Goal: Task Accomplishment & Management: Use online tool/utility

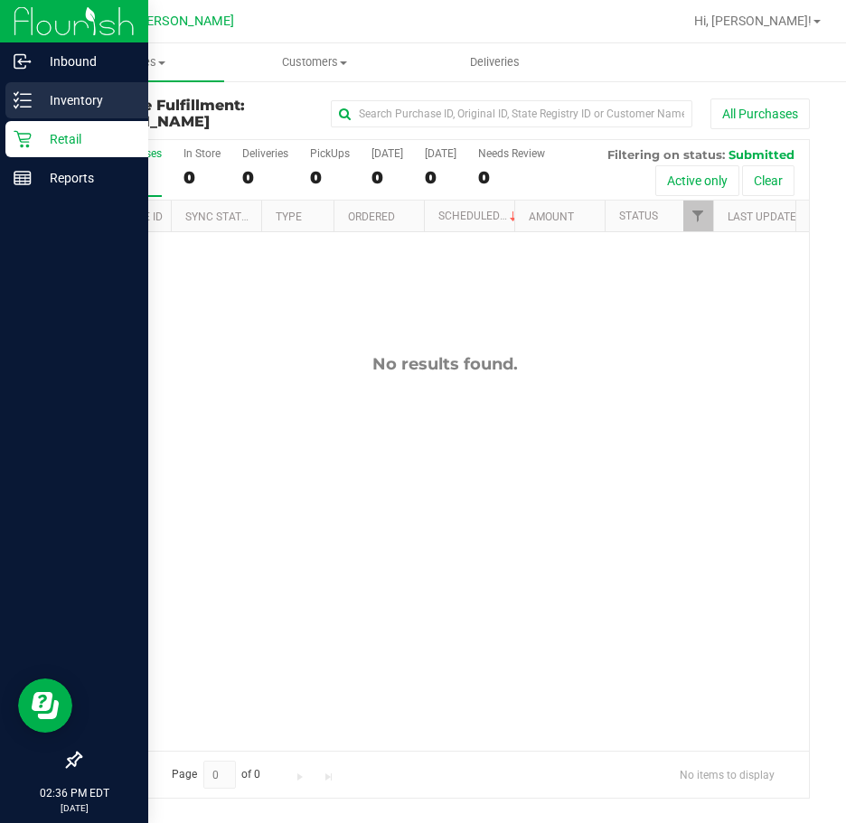
click at [71, 101] on p "Inventory" at bounding box center [86, 100] width 108 height 22
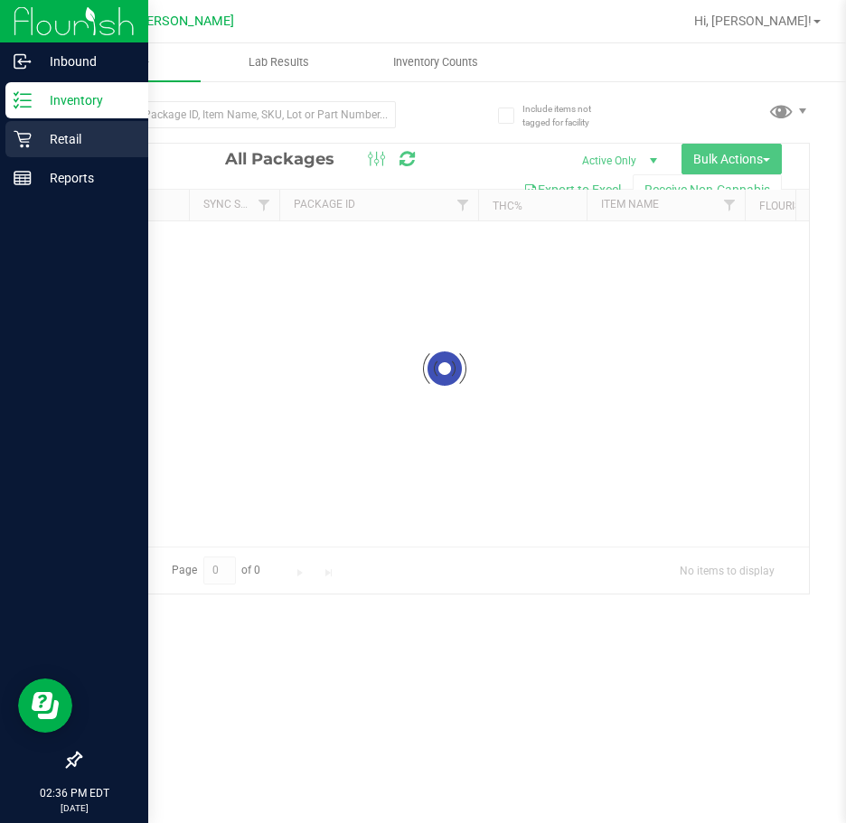
click at [70, 132] on p "Retail" at bounding box center [86, 139] width 108 height 22
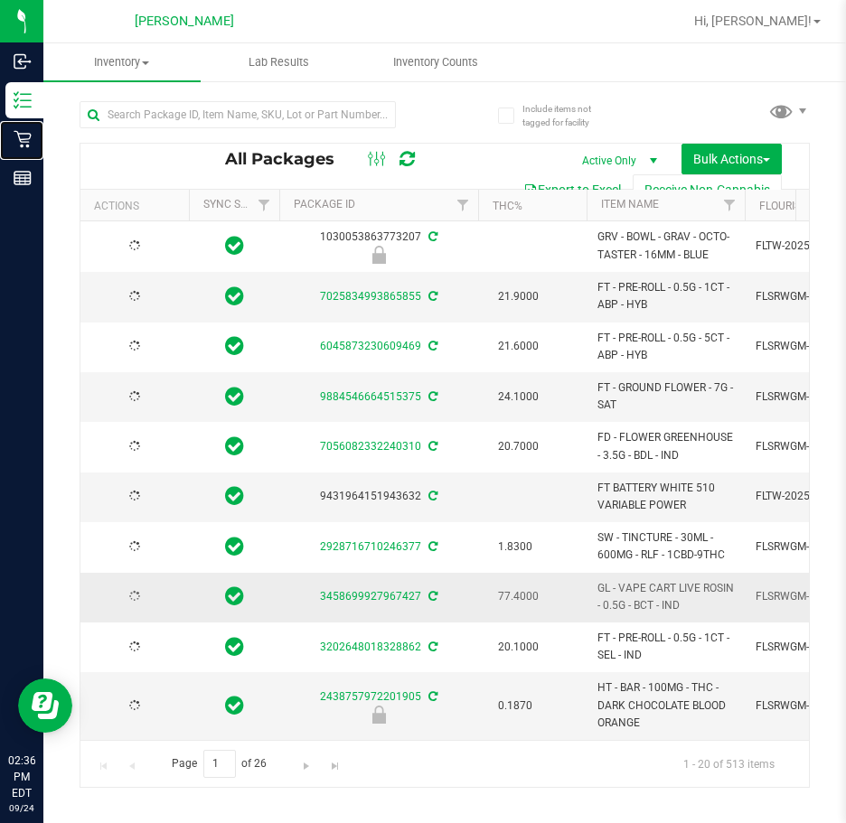
type input "[DATE]"
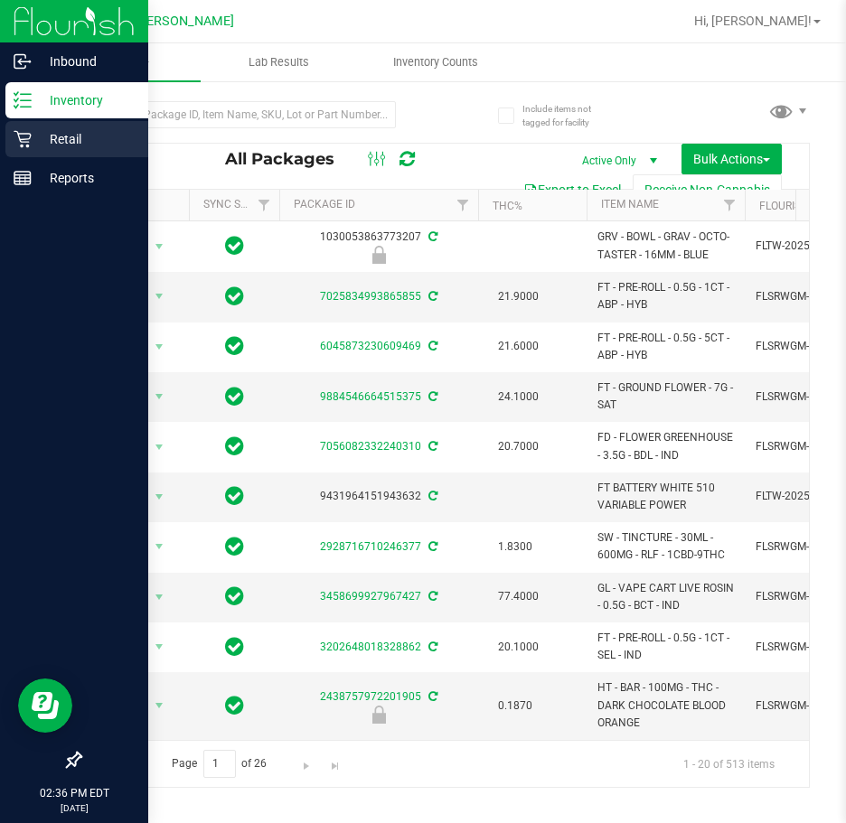
click at [54, 132] on p "Retail" at bounding box center [86, 139] width 108 height 22
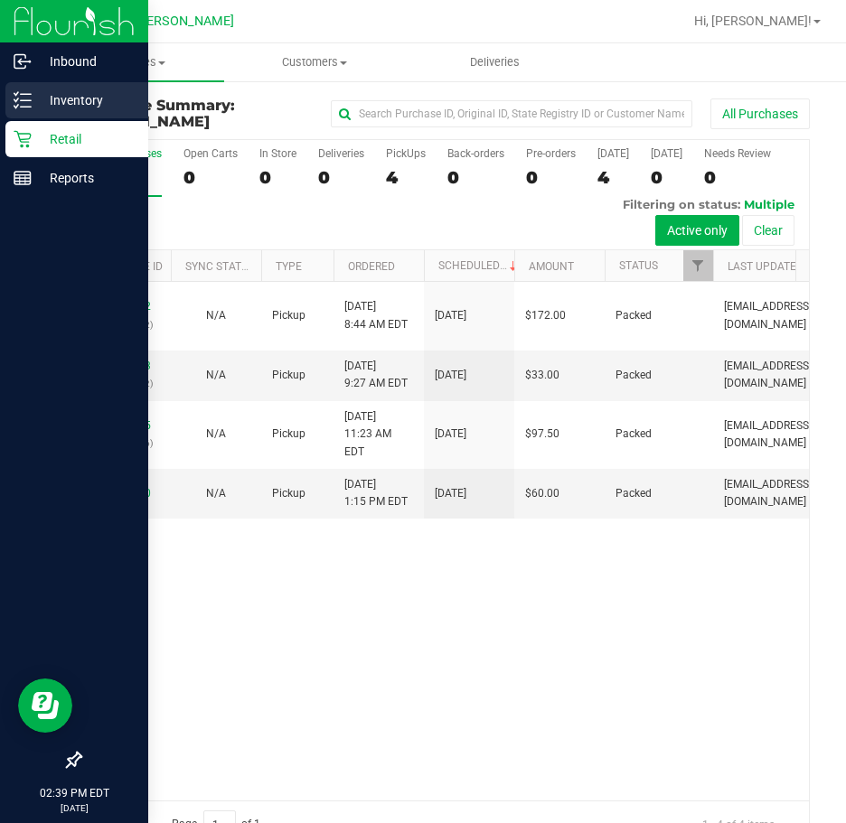
click at [18, 97] on icon at bounding box center [23, 100] width 18 height 18
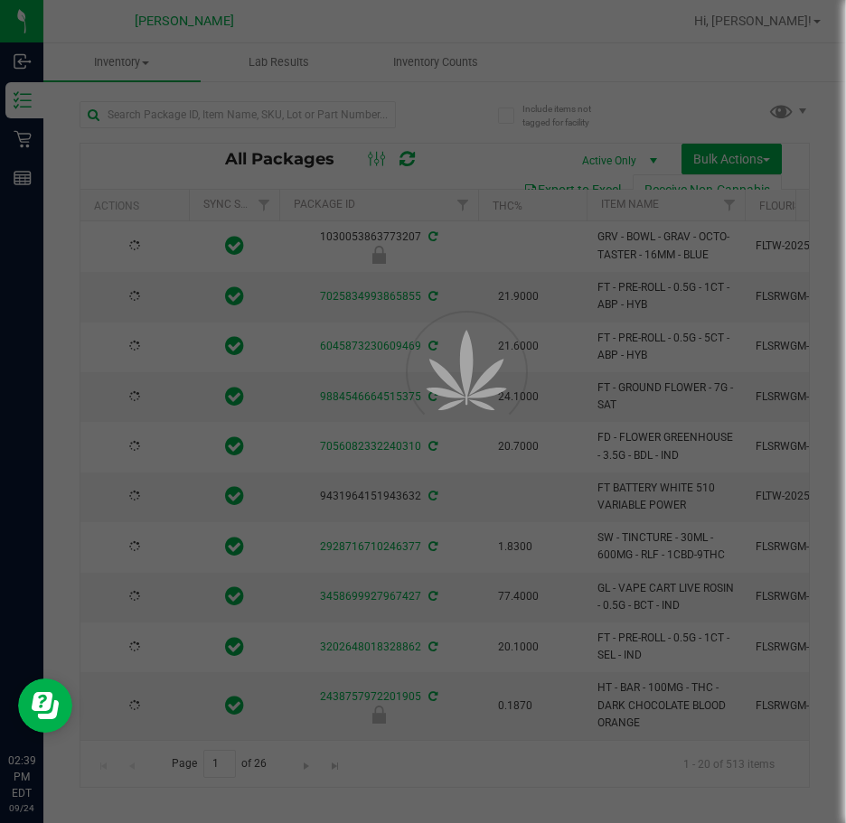
type input "[DATE]"
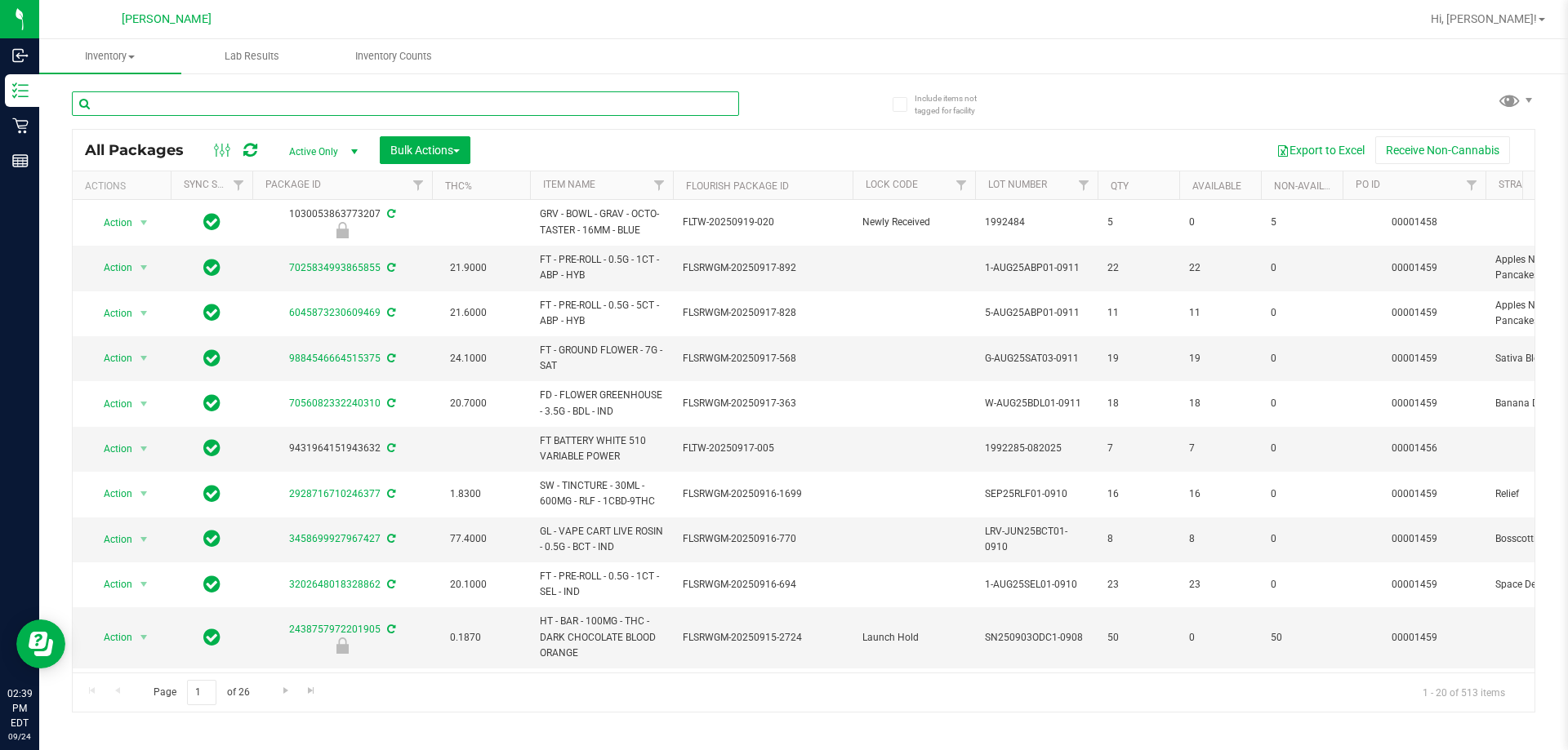
click at [153, 98] on input "text" at bounding box center [406, 103] width 667 height 24
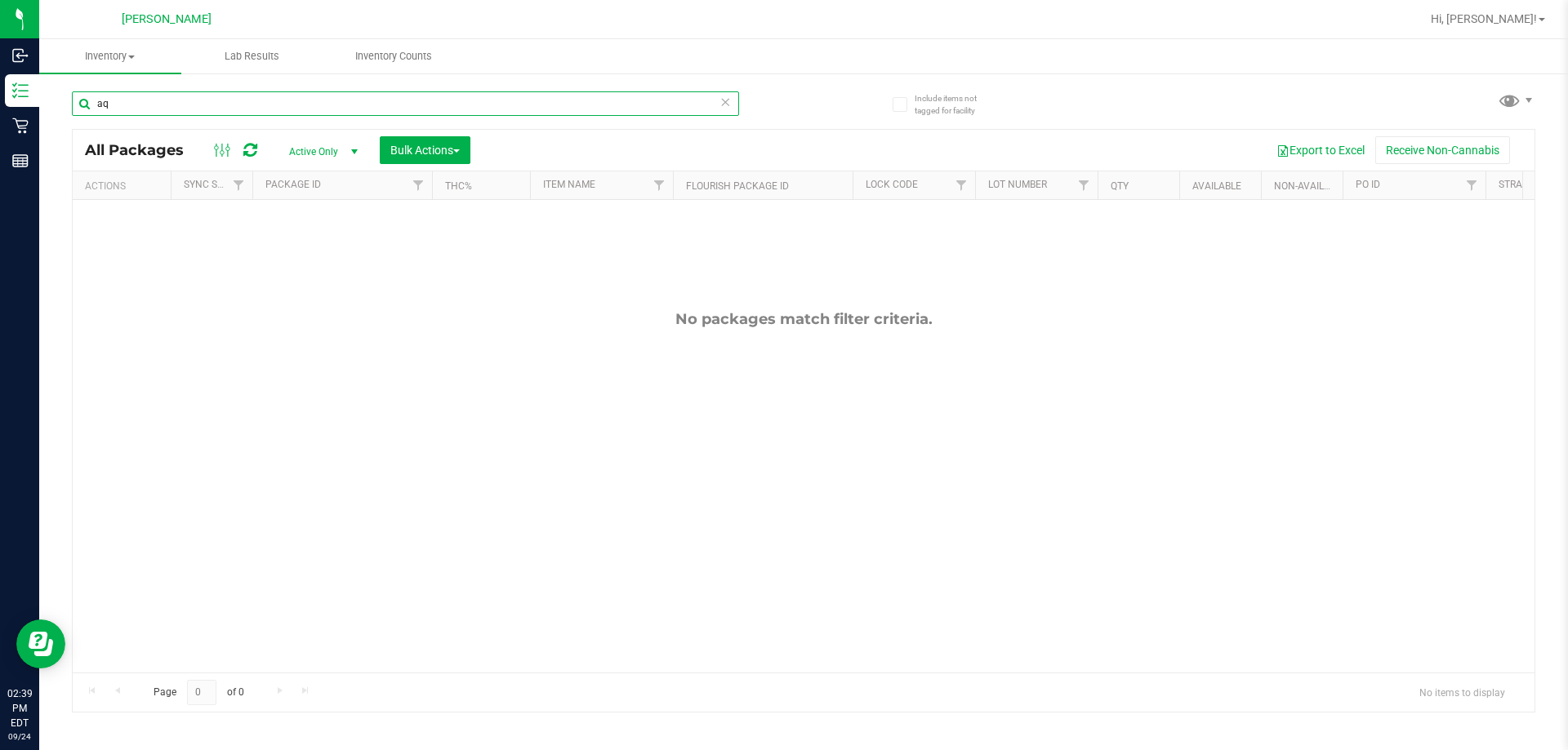
type input "a"
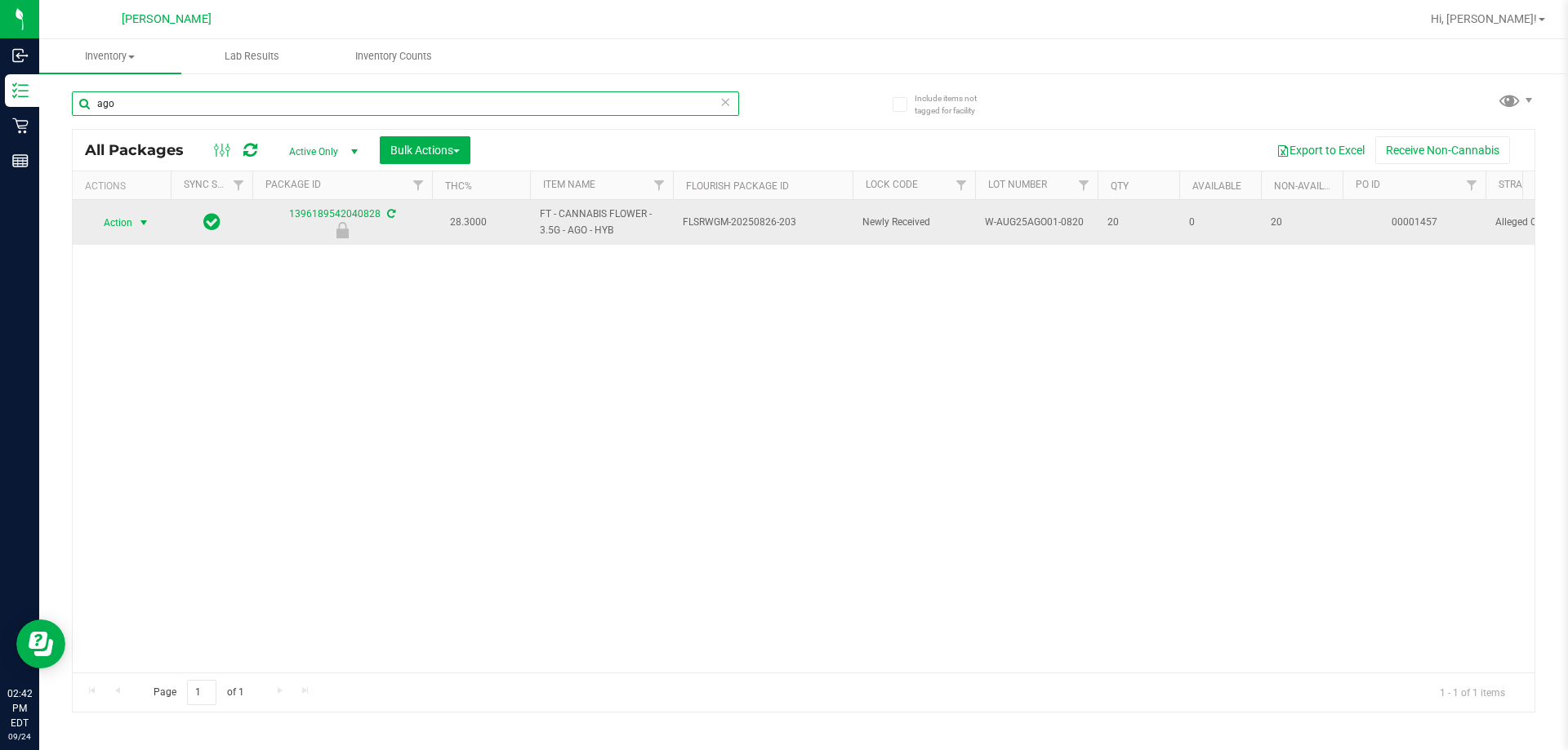
type input "ago"
click at [128, 229] on span "Action" at bounding box center [110, 222] width 44 height 23
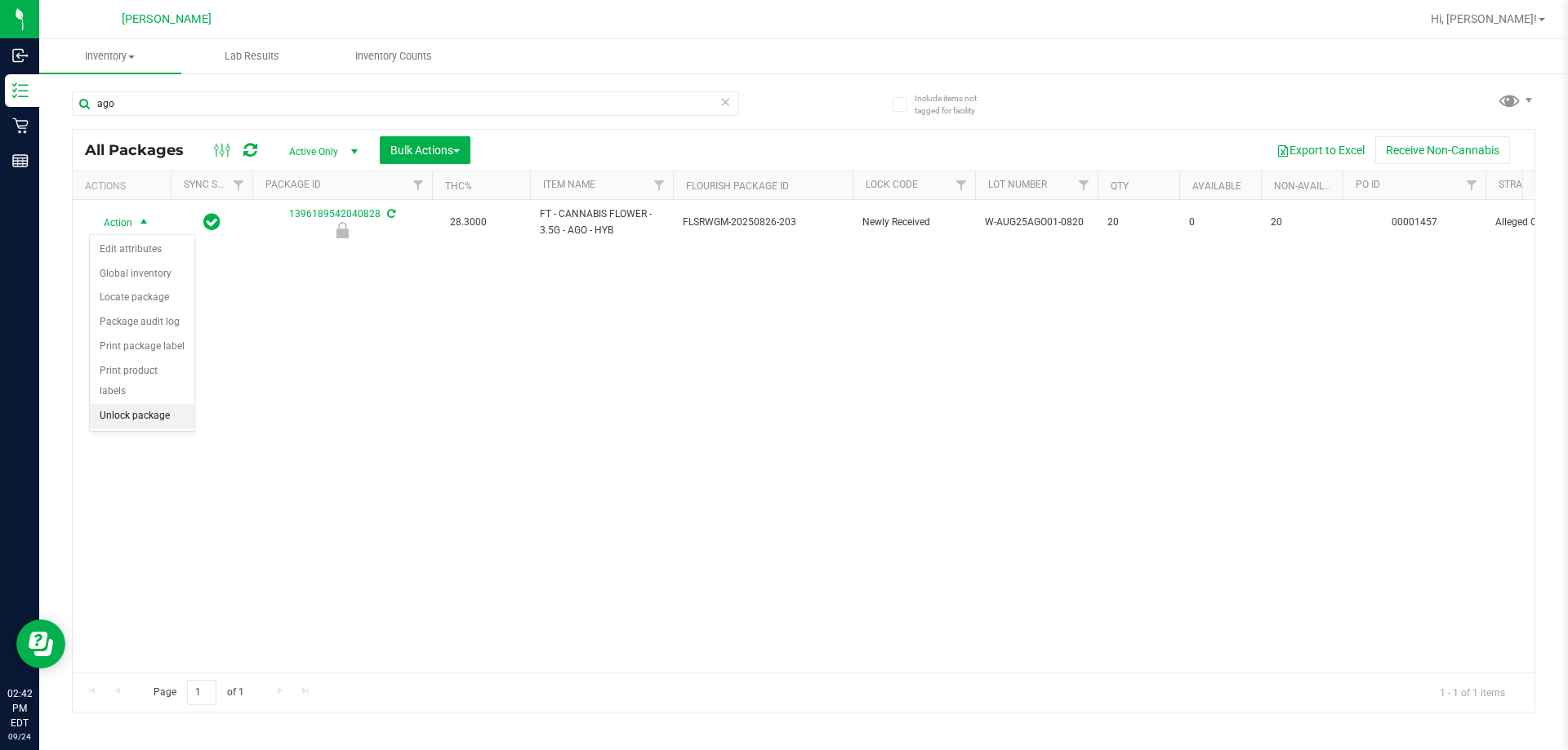
click at [143, 404] on li "Unlock package" at bounding box center [142, 416] width 105 height 24
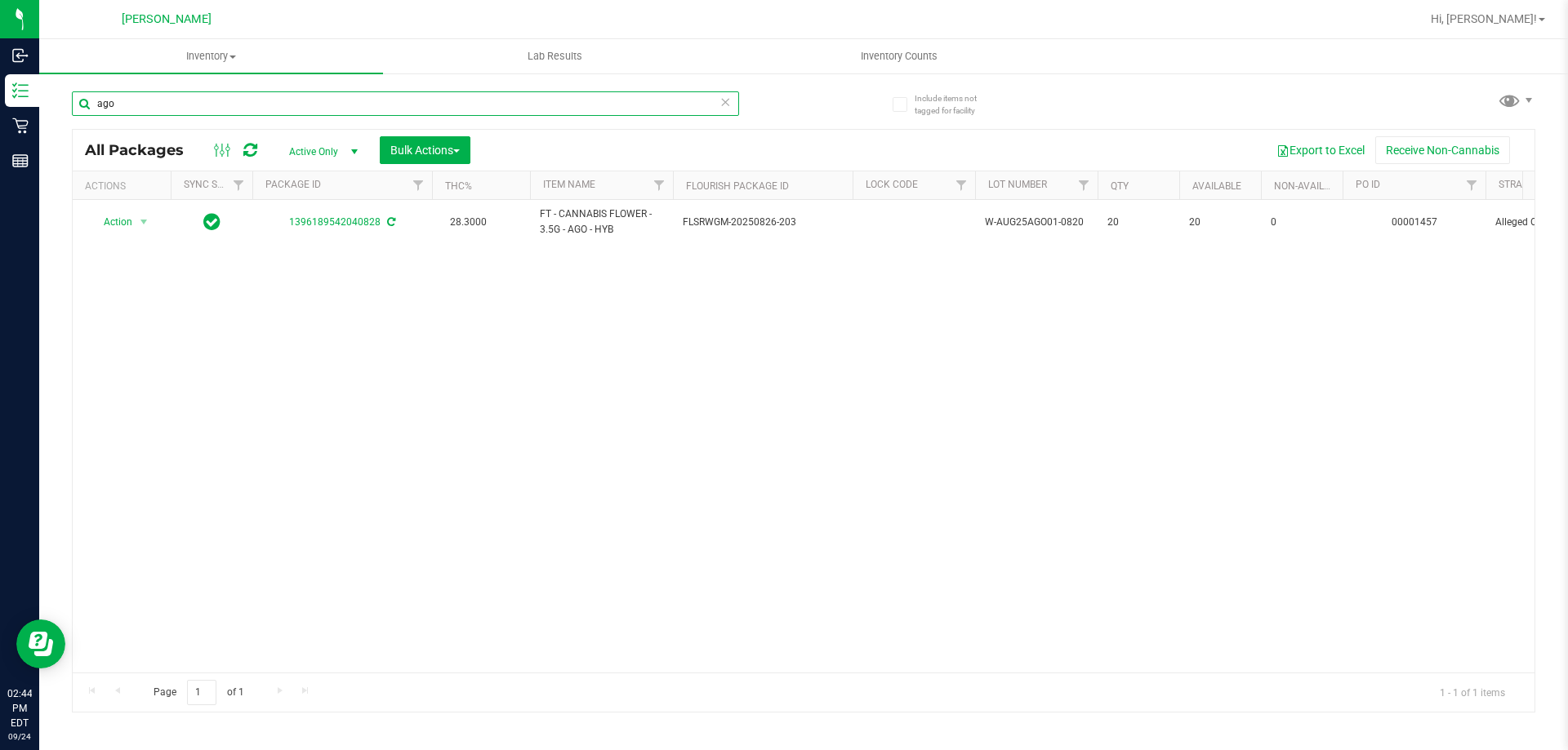
click at [354, 98] on input "ago" at bounding box center [406, 103] width 667 height 24
type input "a"
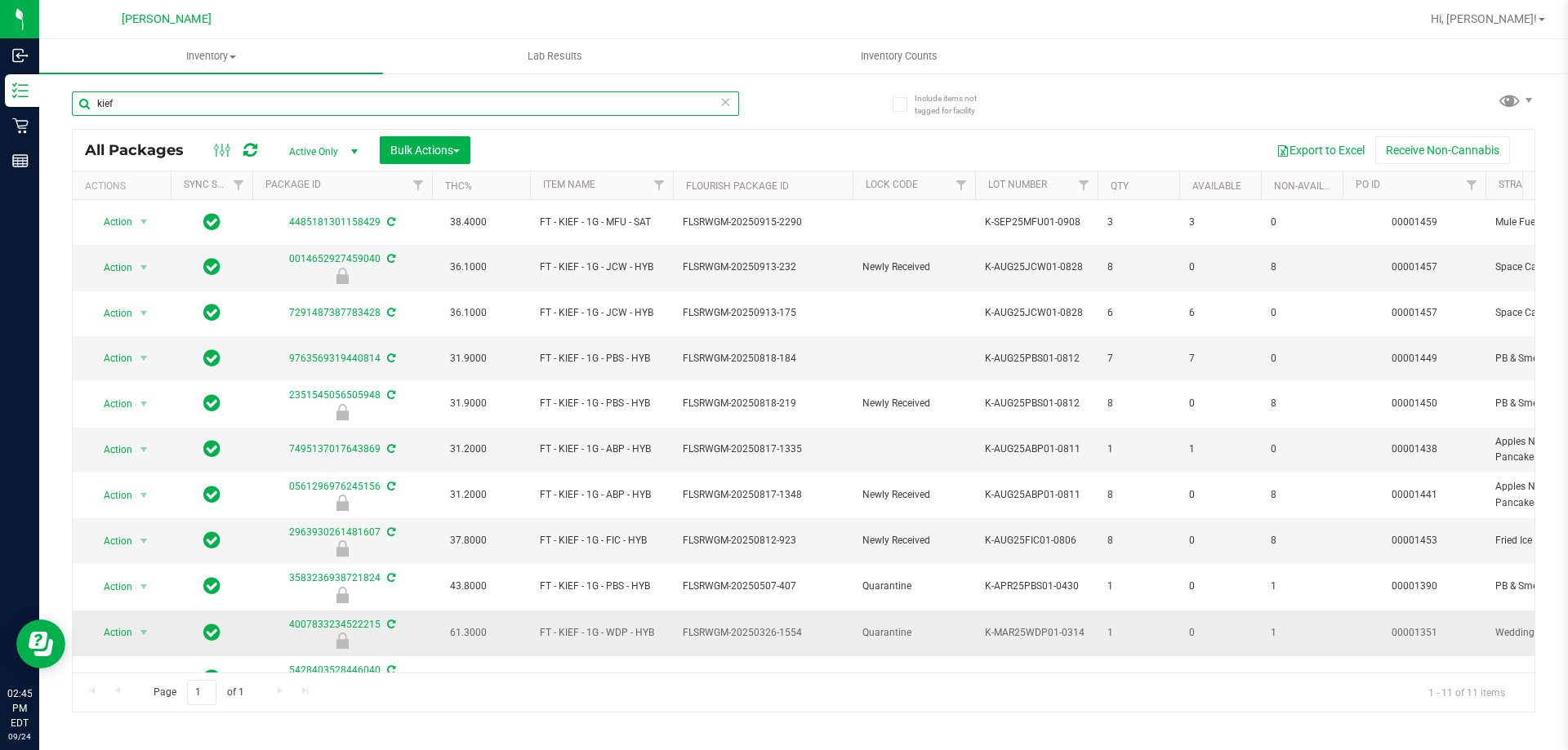
scroll to position [3, 0]
type input "k"
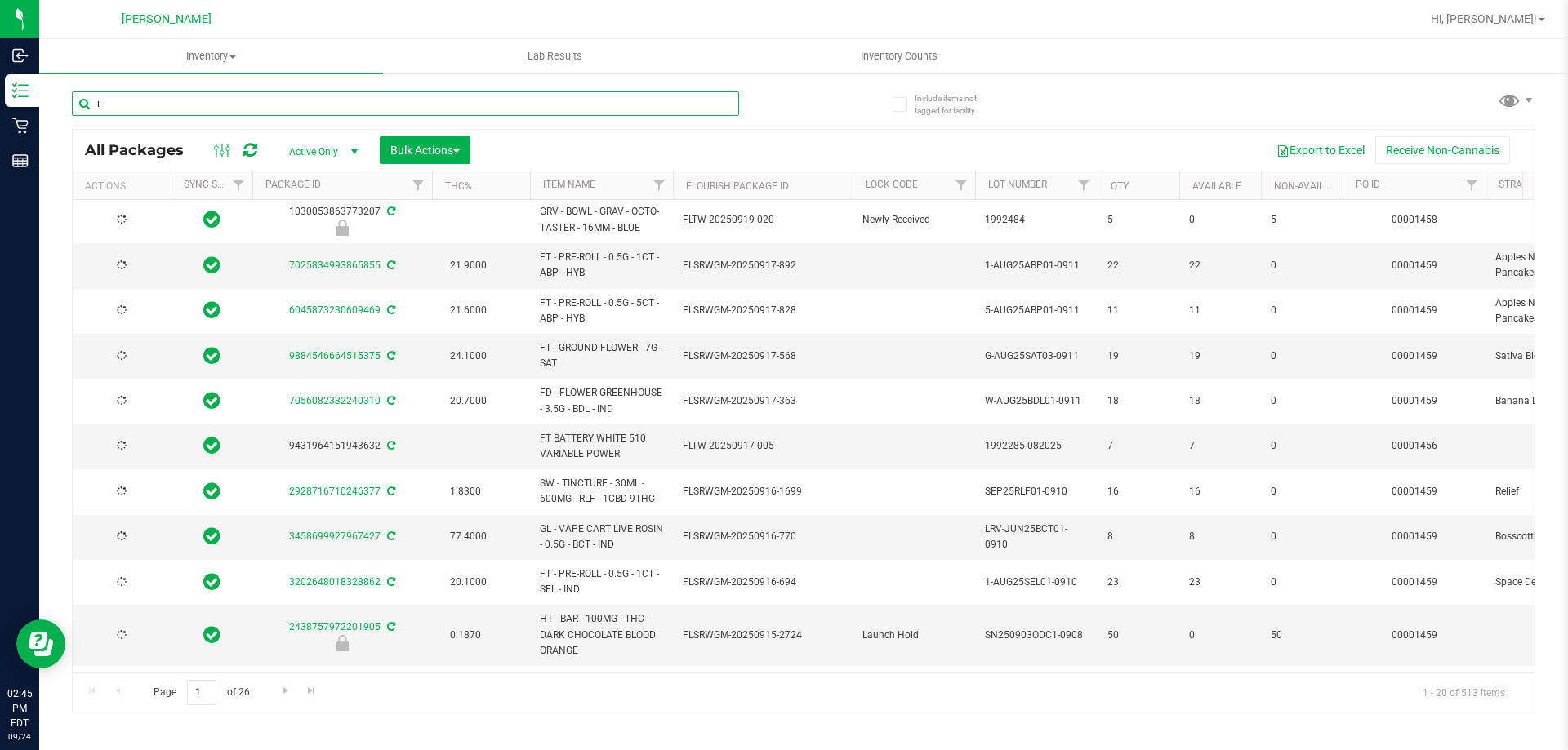
type input "ie"
type input "[DATE]"
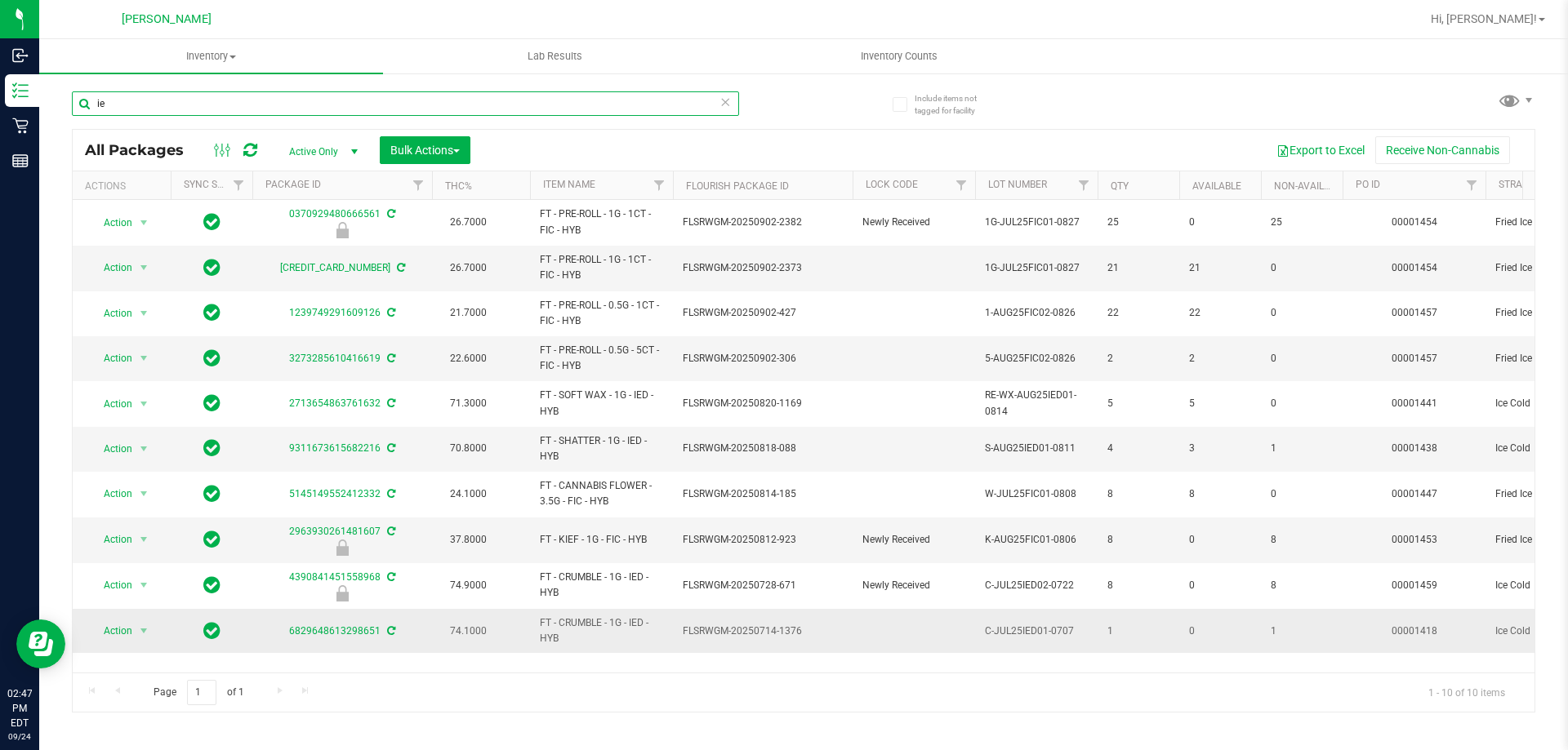
type input "i"
click at [587, 106] on input "text" at bounding box center [406, 103] width 667 height 24
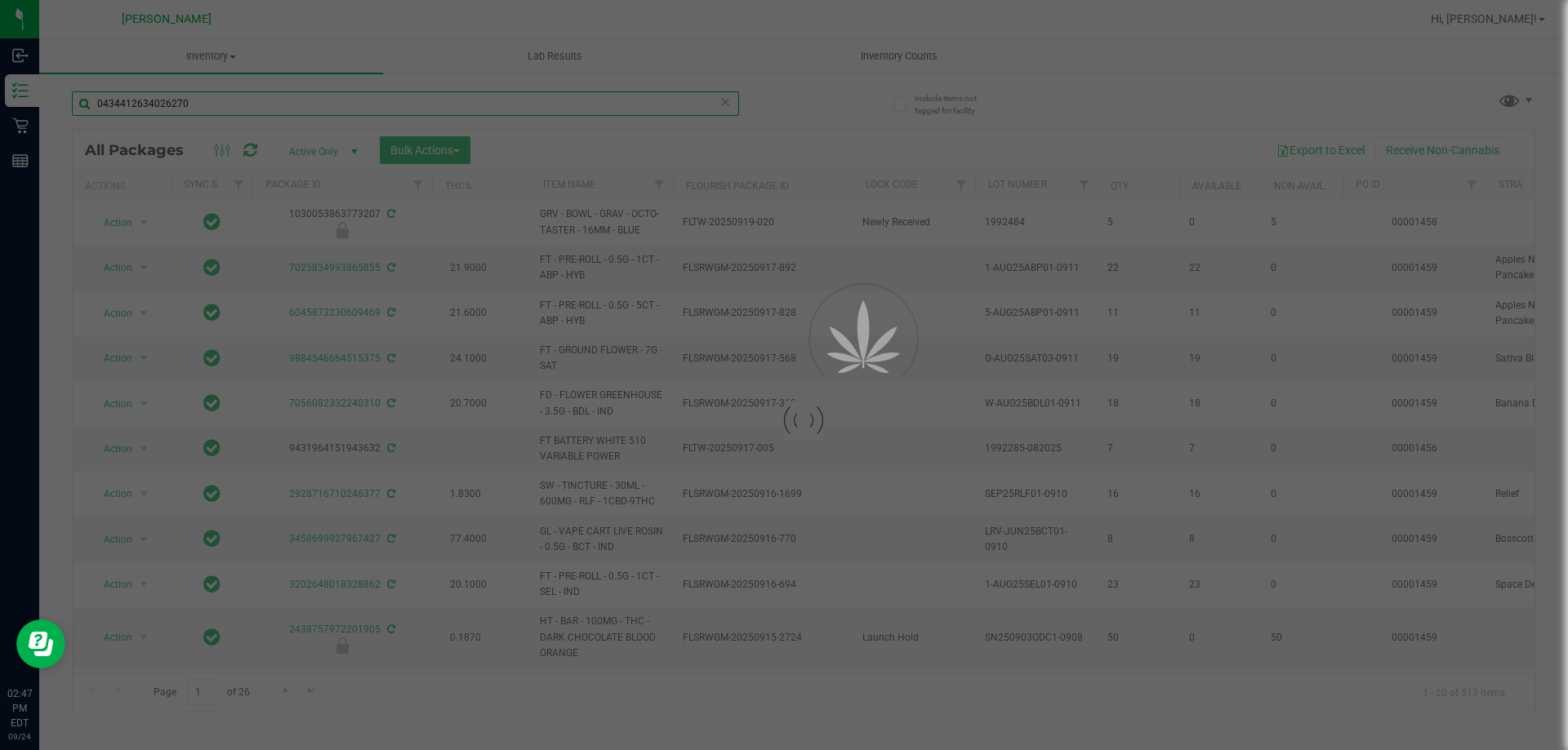
type input "0434412634026270"
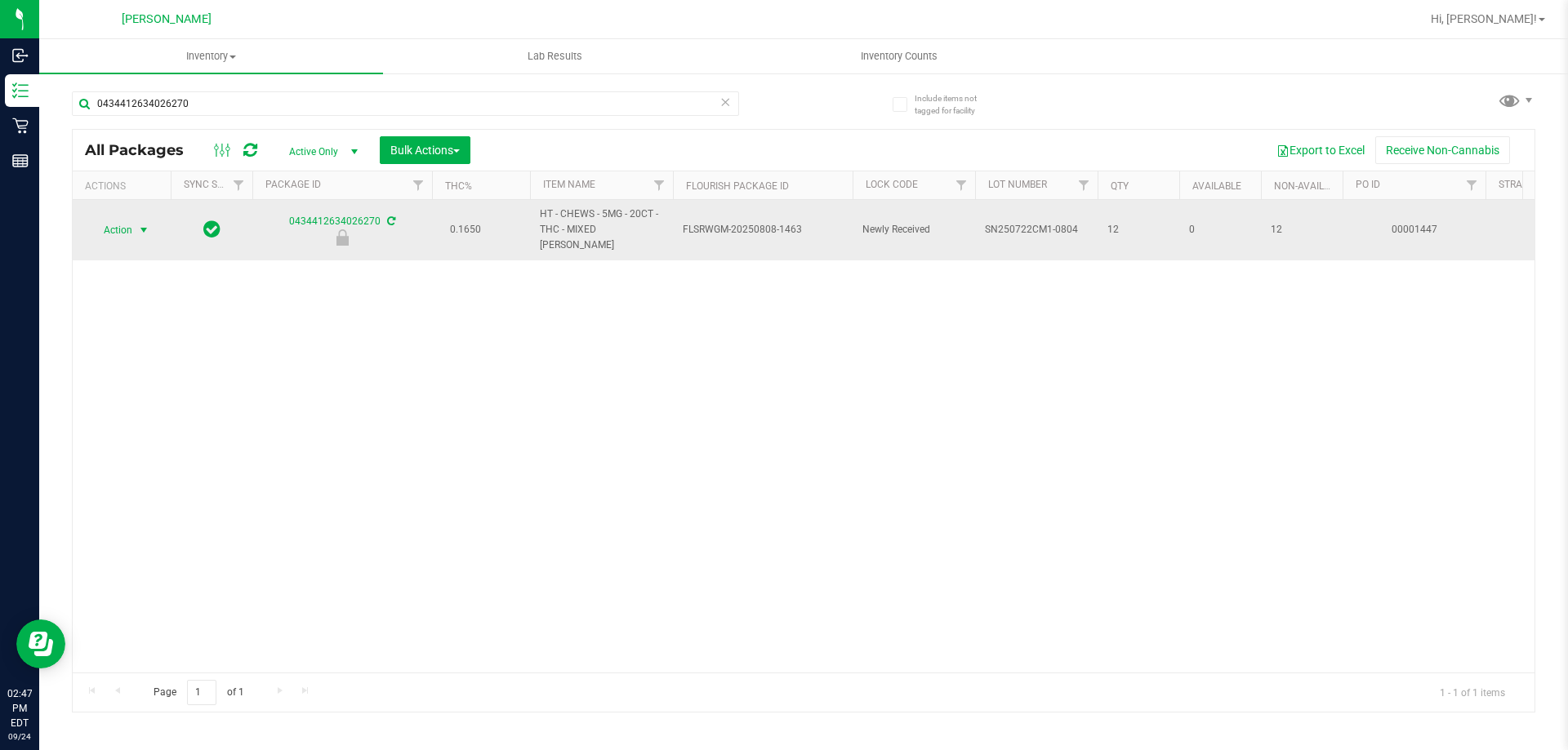
click at [127, 222] on span "Action" at bounding box center [110, 230] width 44 height 23
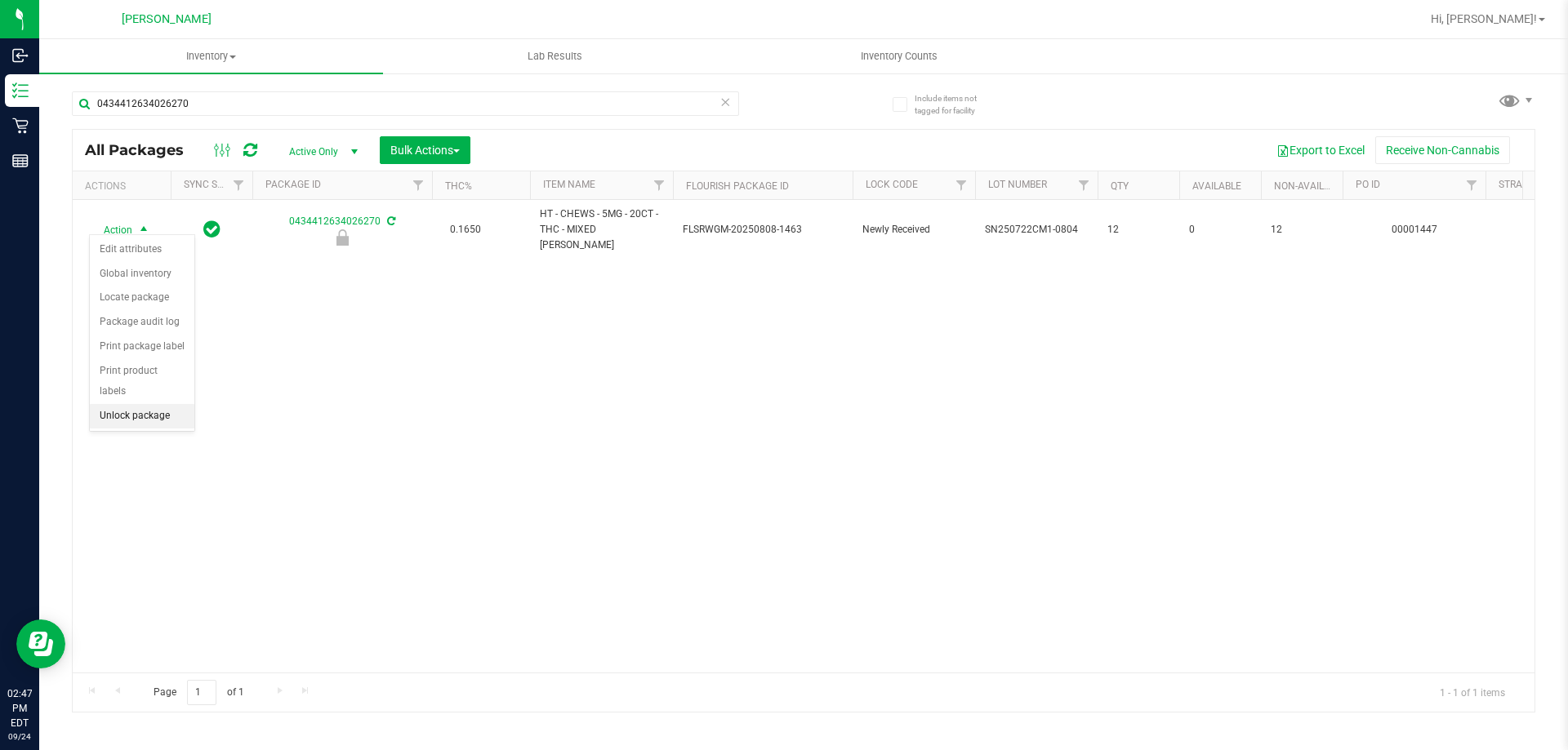
click at [153, 406] on li "Unlock package" at bounding box center [142, 416] width 105 height 24
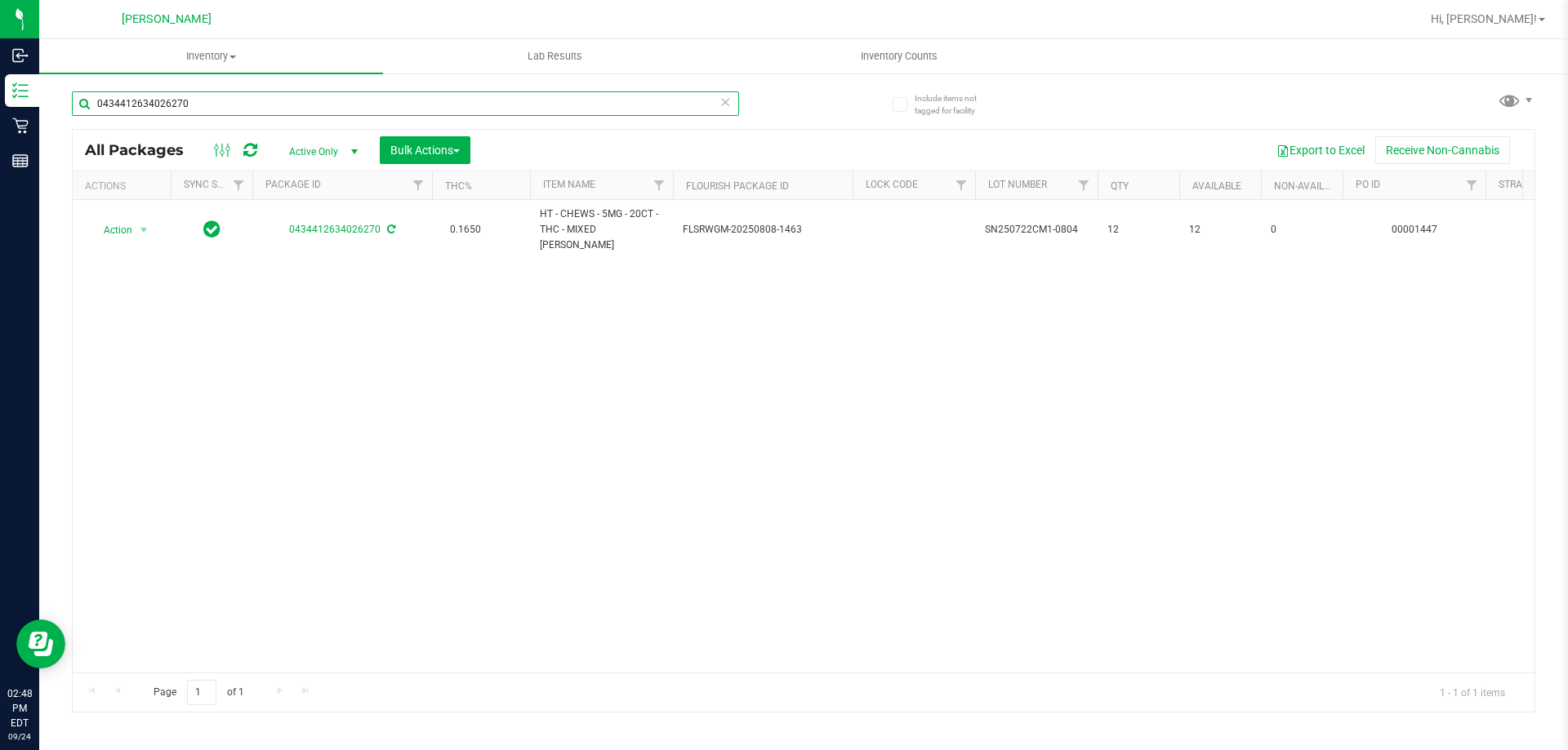
click at [274, 106] on input "0434412634026270" at bounding box center [406, 103] width 667 height 24
type input "0"
type input "2963930261481607"
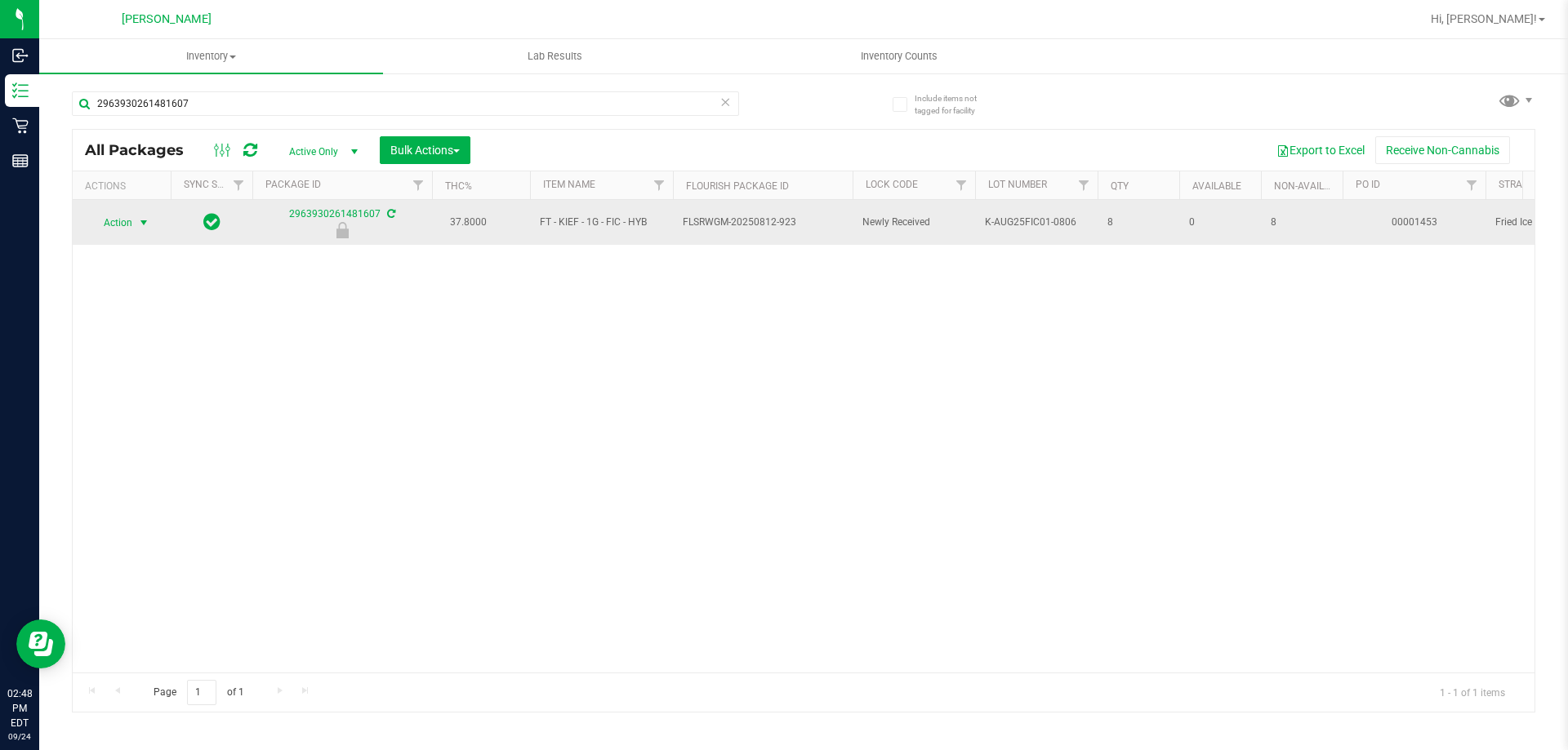
click at [129, 222] on span "Action" at bounding box center [110, 222] width 44 height 23
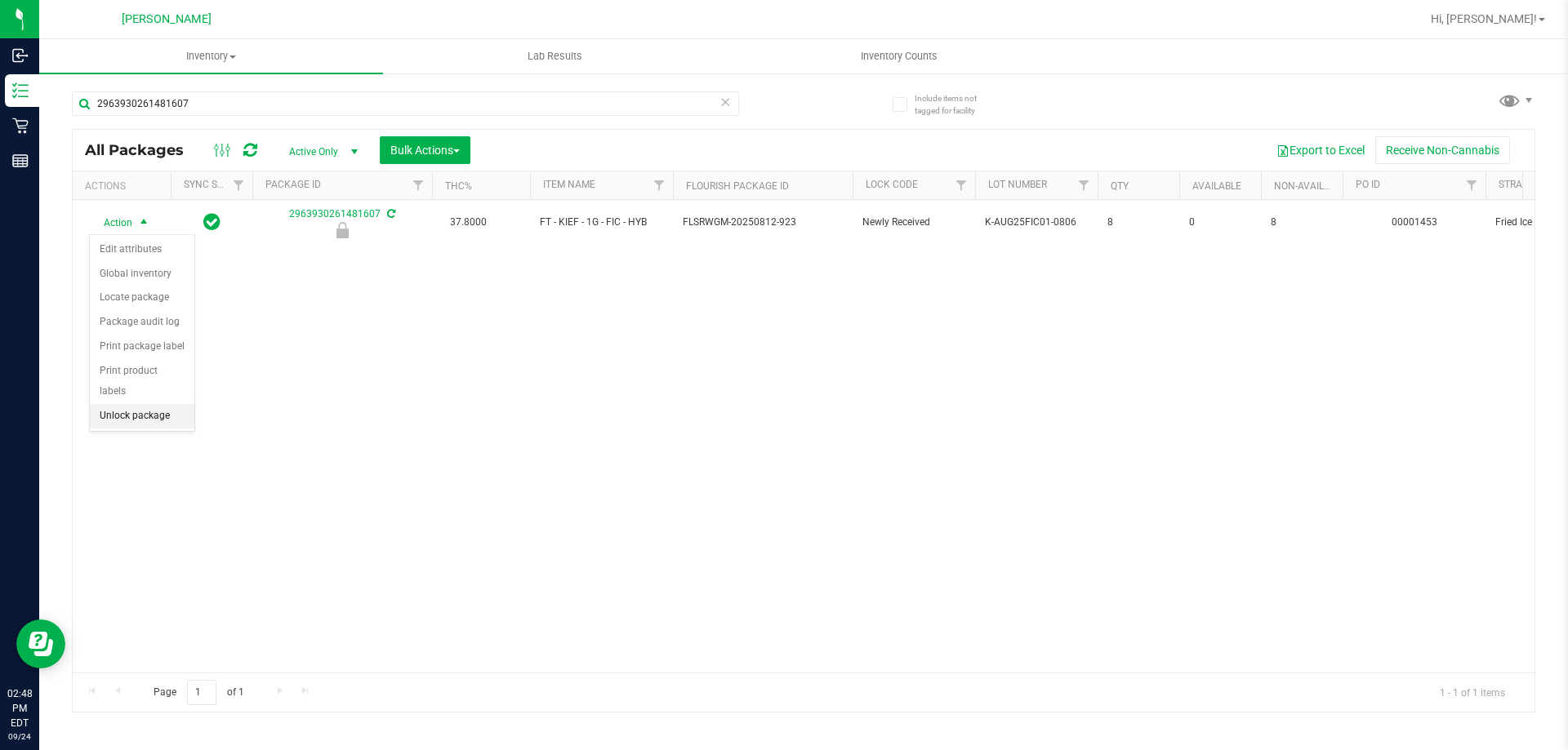
click at [129, 404] on li "Unlock package" at bounding box center [142, 416] width 105 height 24
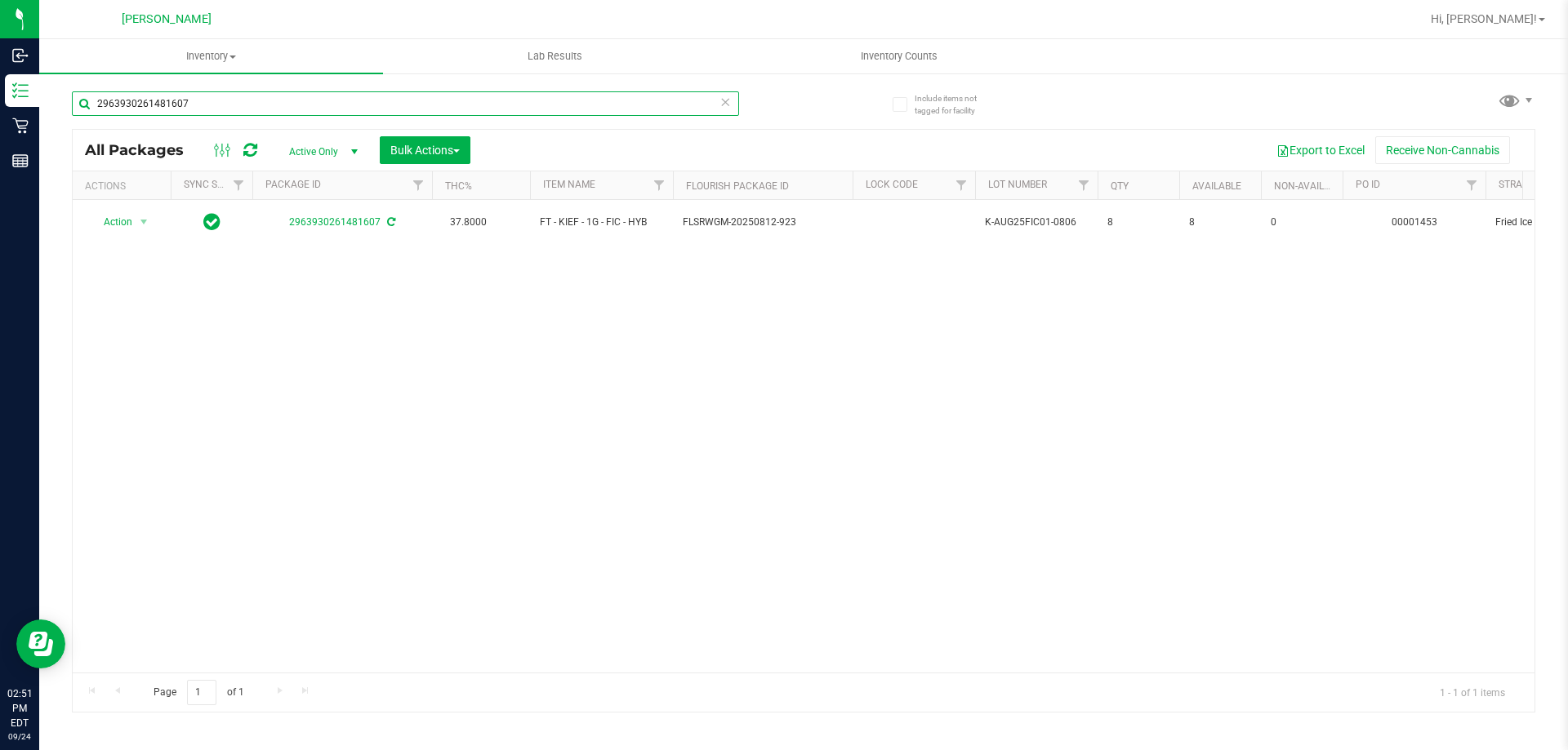
click at [294, 106] on input "2963930261481607" at bounding box center [406, 103] width 667 height 24
type input "2"
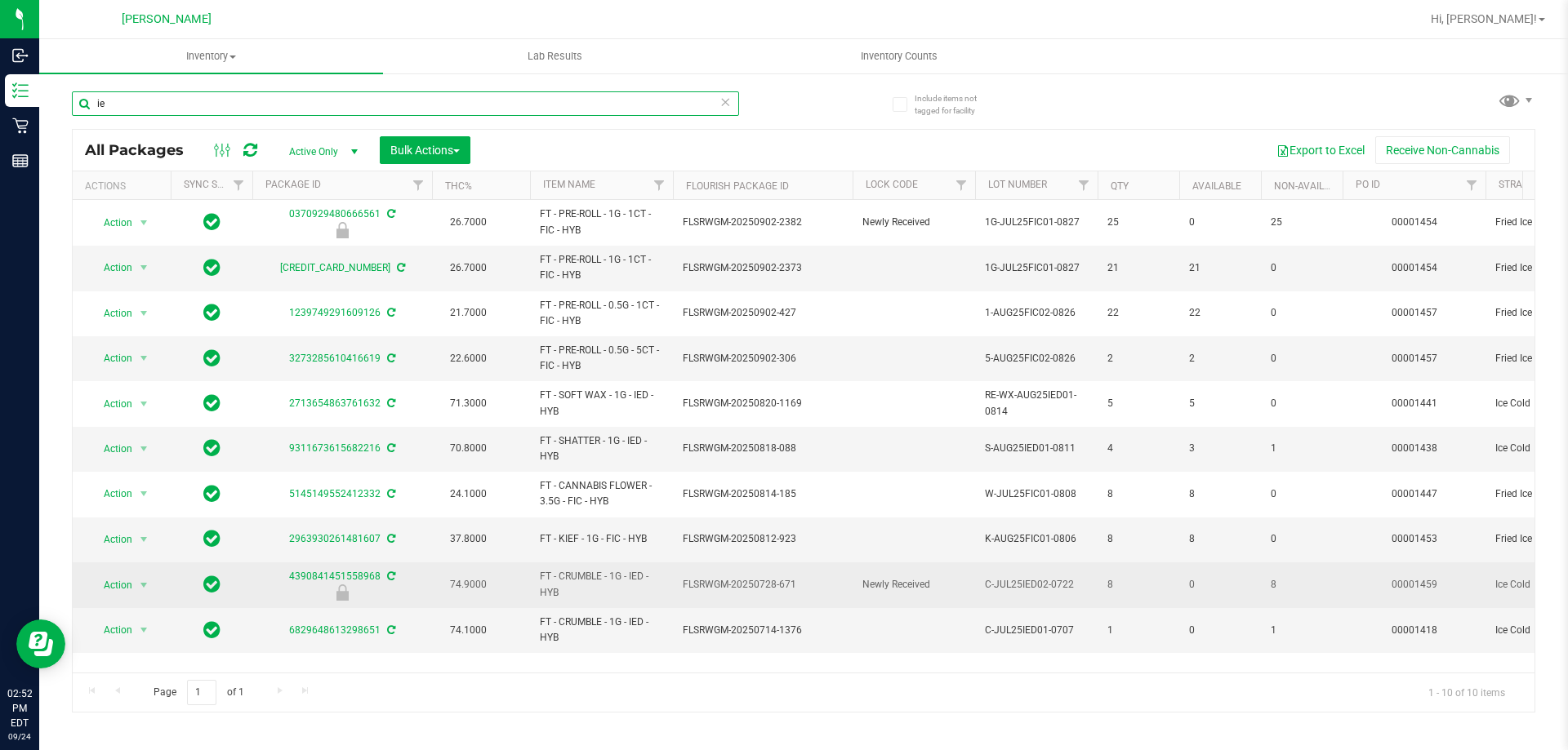
type input "i"
type input "crumble"
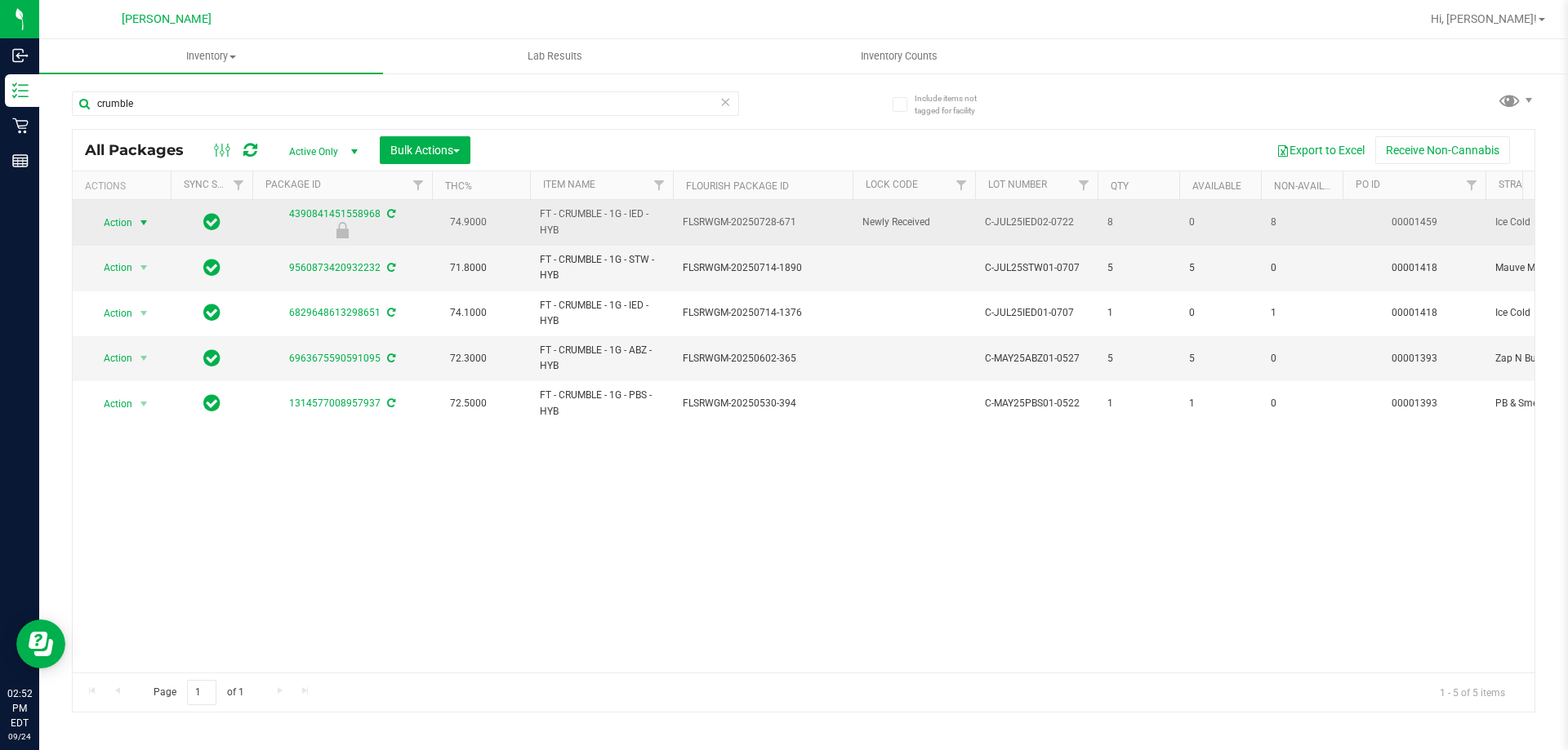
click at [126, 216] on span "Action" at bounding box center [110, 222] width 44 height 23
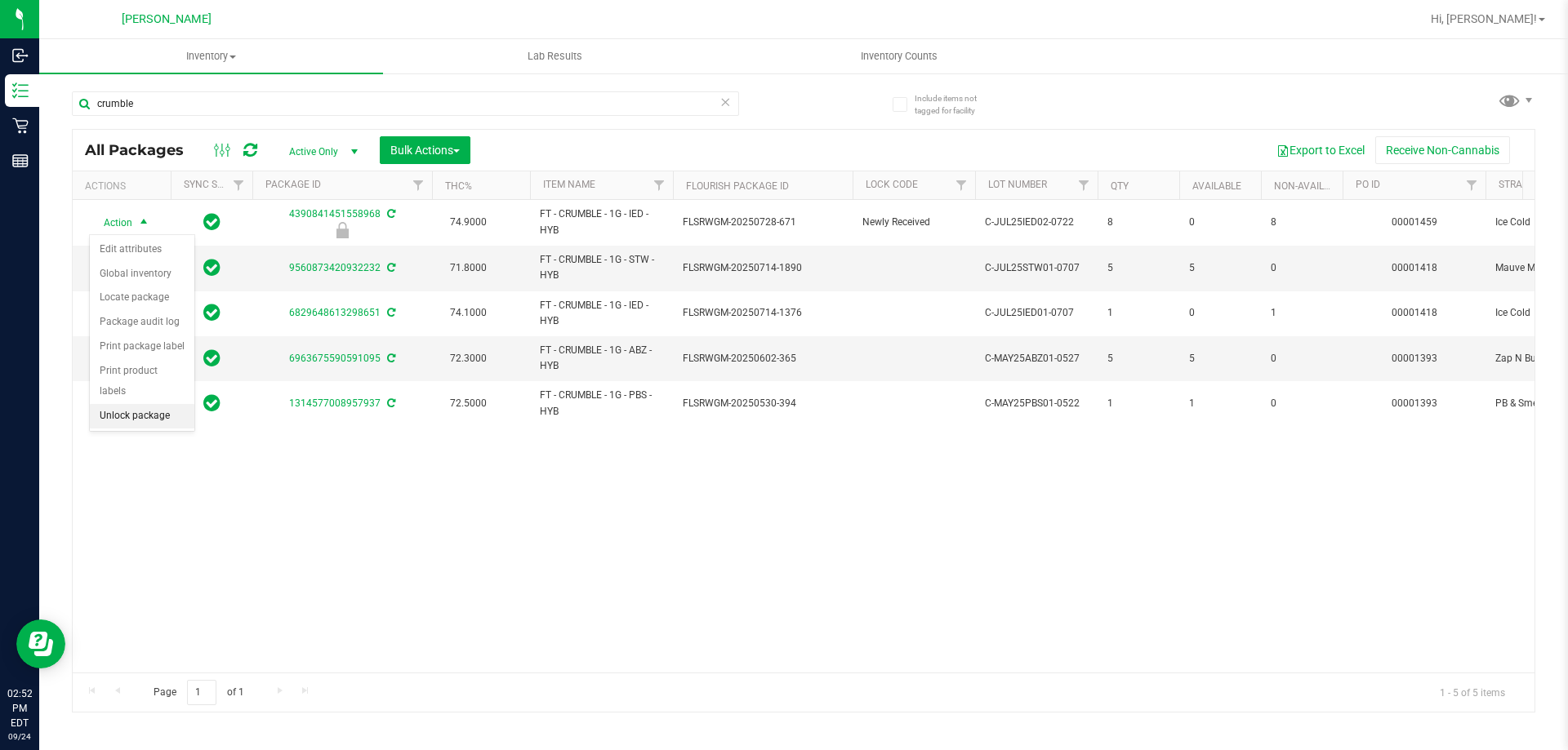
click at [128, 404] on li "Unlock package" at bounding box center [142, 416] width 105 height 24
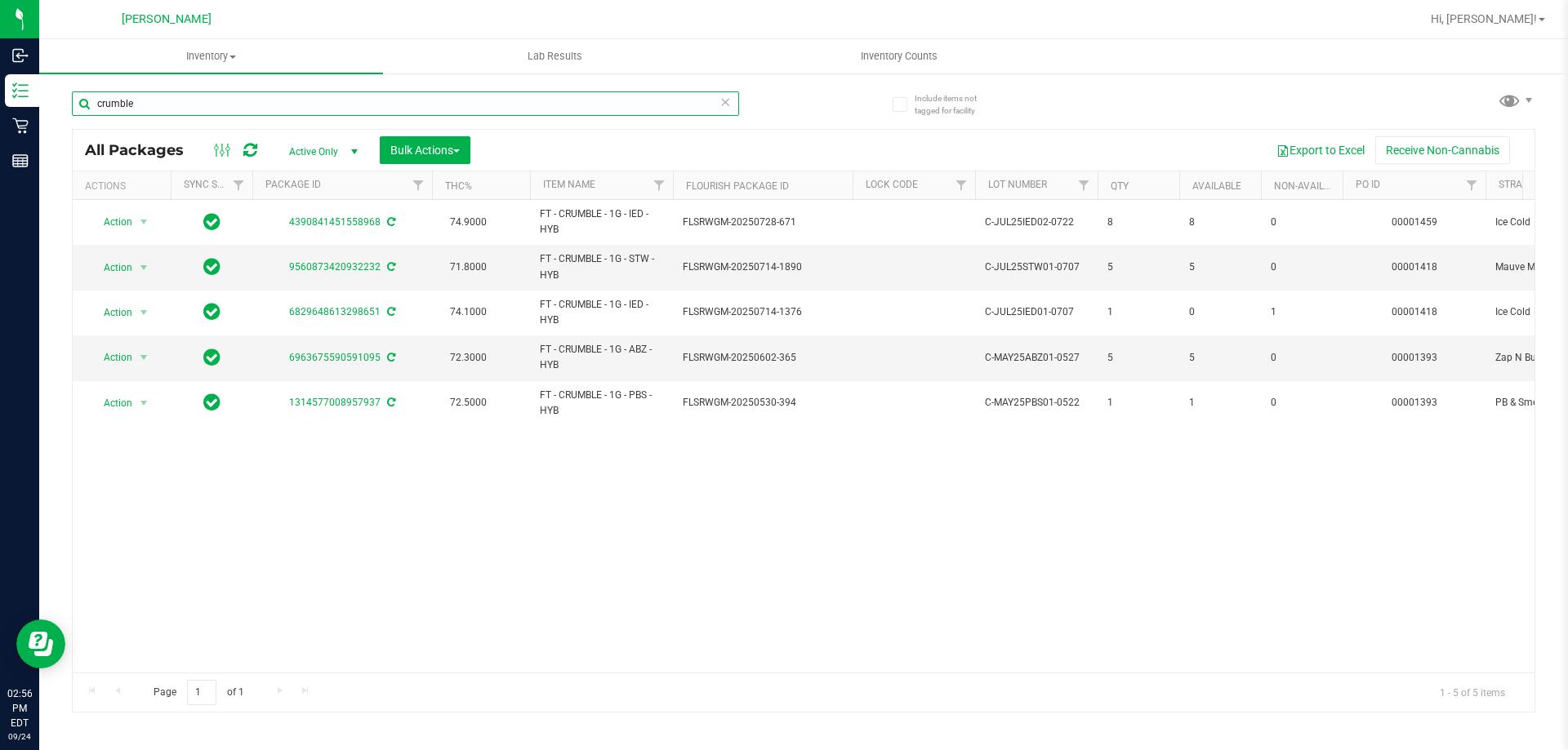
click at [185, 99] on input "crumble" at bounding box center [406, 103] width 667 height 24
click at [184, 98] on input "crumble" at bounding box center [406, 103] width 667 height 24
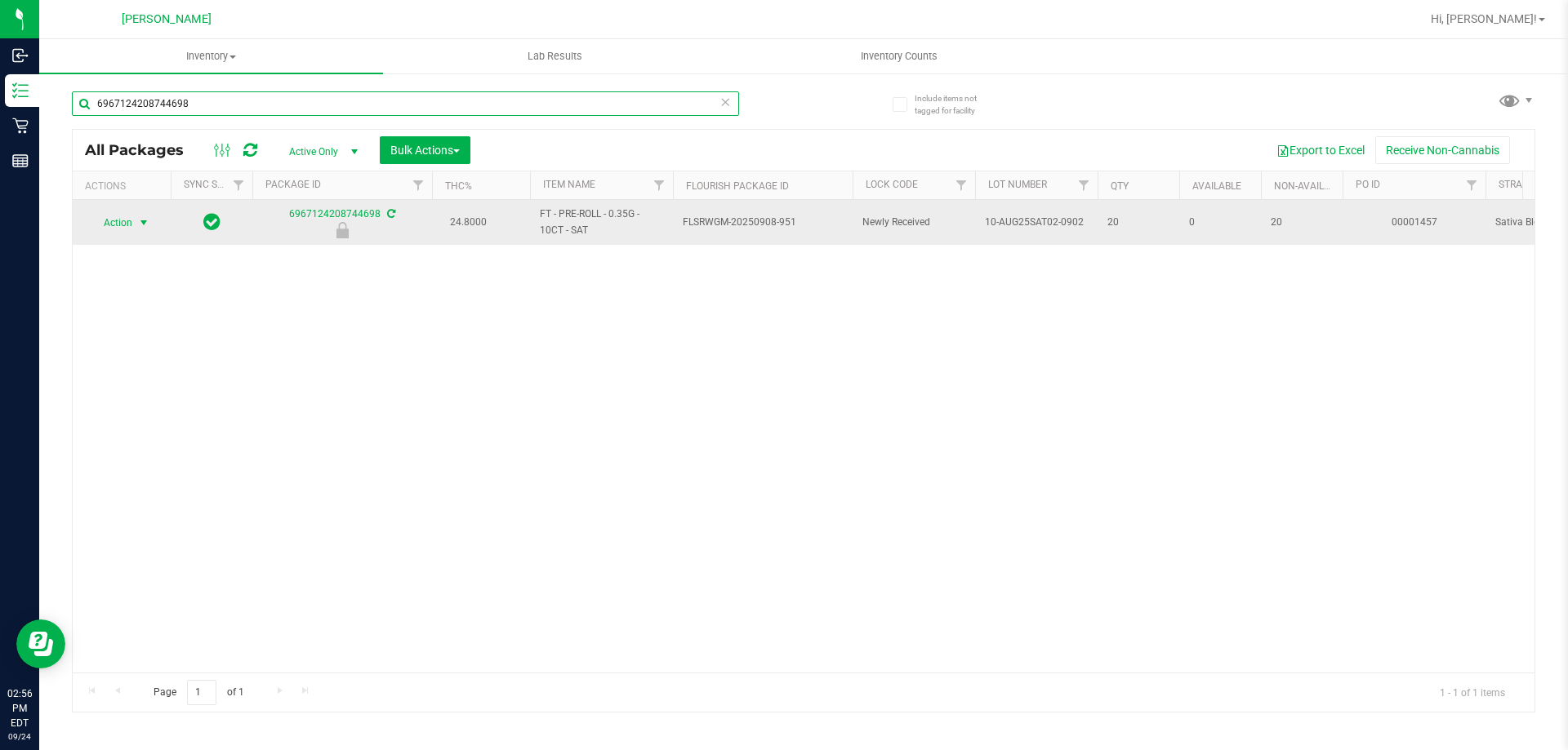
type input "6967124208744698"
click at [124, 228] on span "Action" at bounding box center [110, 222] width 44 height 23
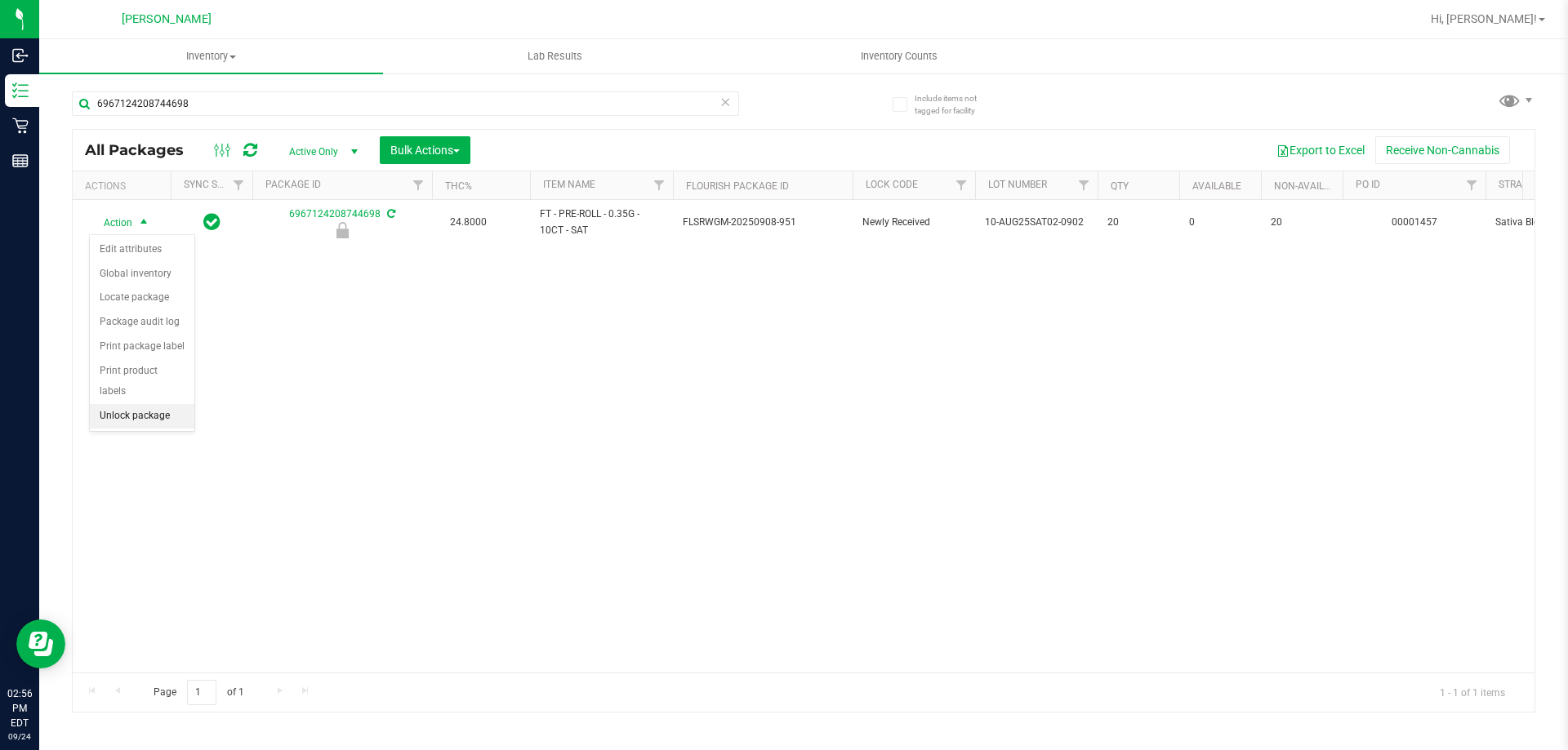
click at [164, 404] on li "Unlock package" at bounding box center [142, 416] width 105 height 24
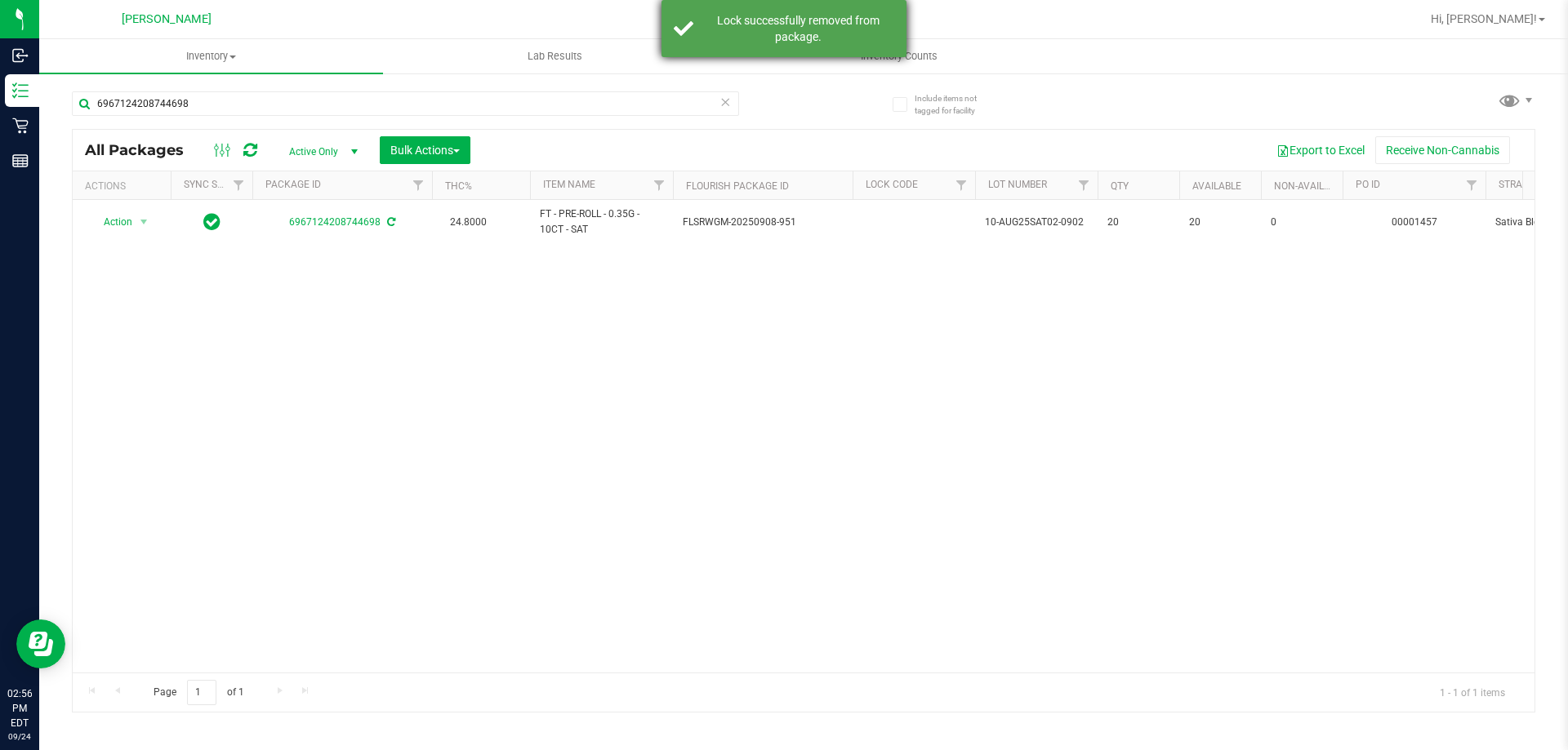
click at [764, 33] on div "Lock successfully removed from package." at bounding box center [798, 29] width 192 height 33
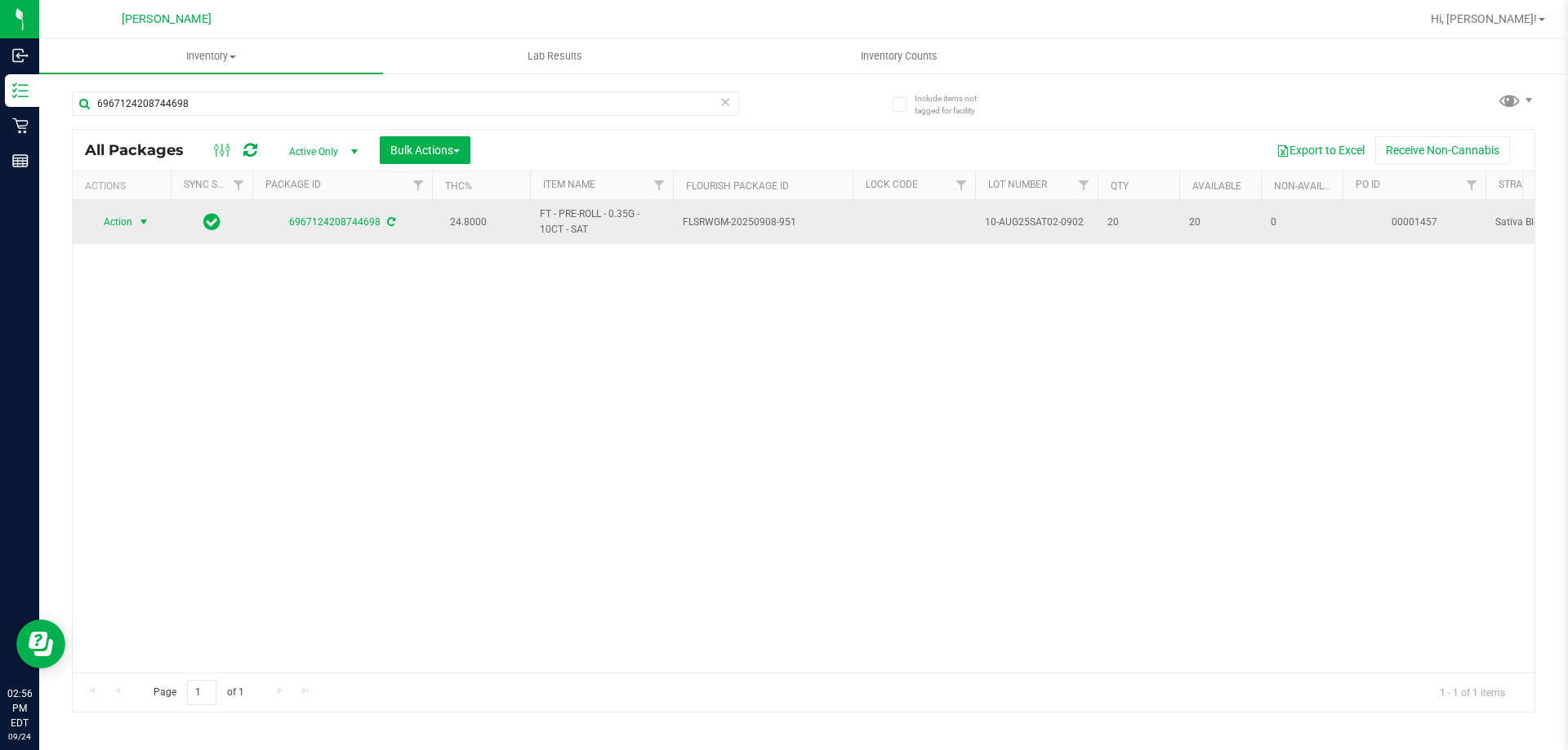
click at [148, 221] on span "select" at bounding box center [144, 222] width 13 height 13
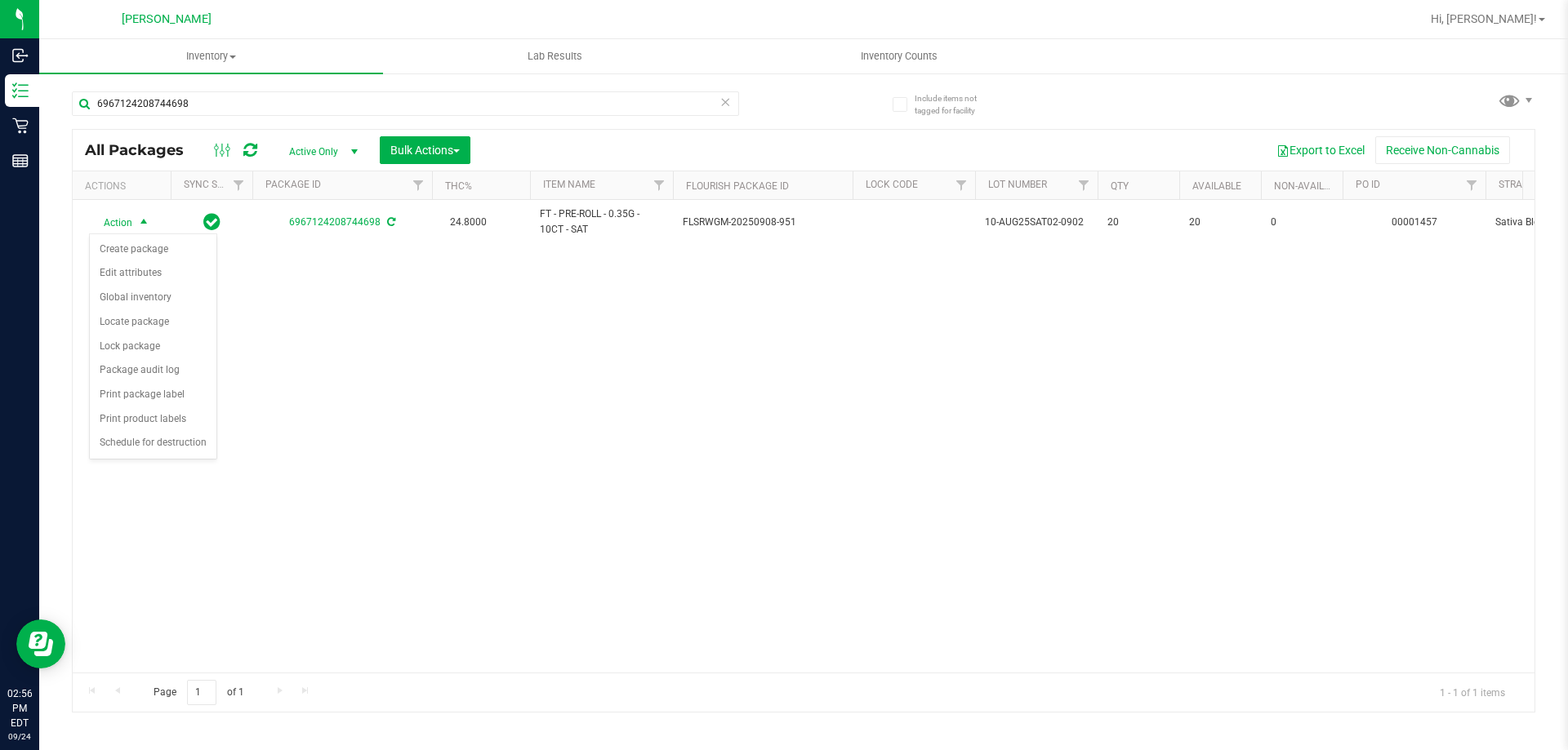
click at [288, 349] on div "Action Action Create package Edit attributes Global inventory Locate package Lo…" at bounding box center [803, 436] width 1461 height 473
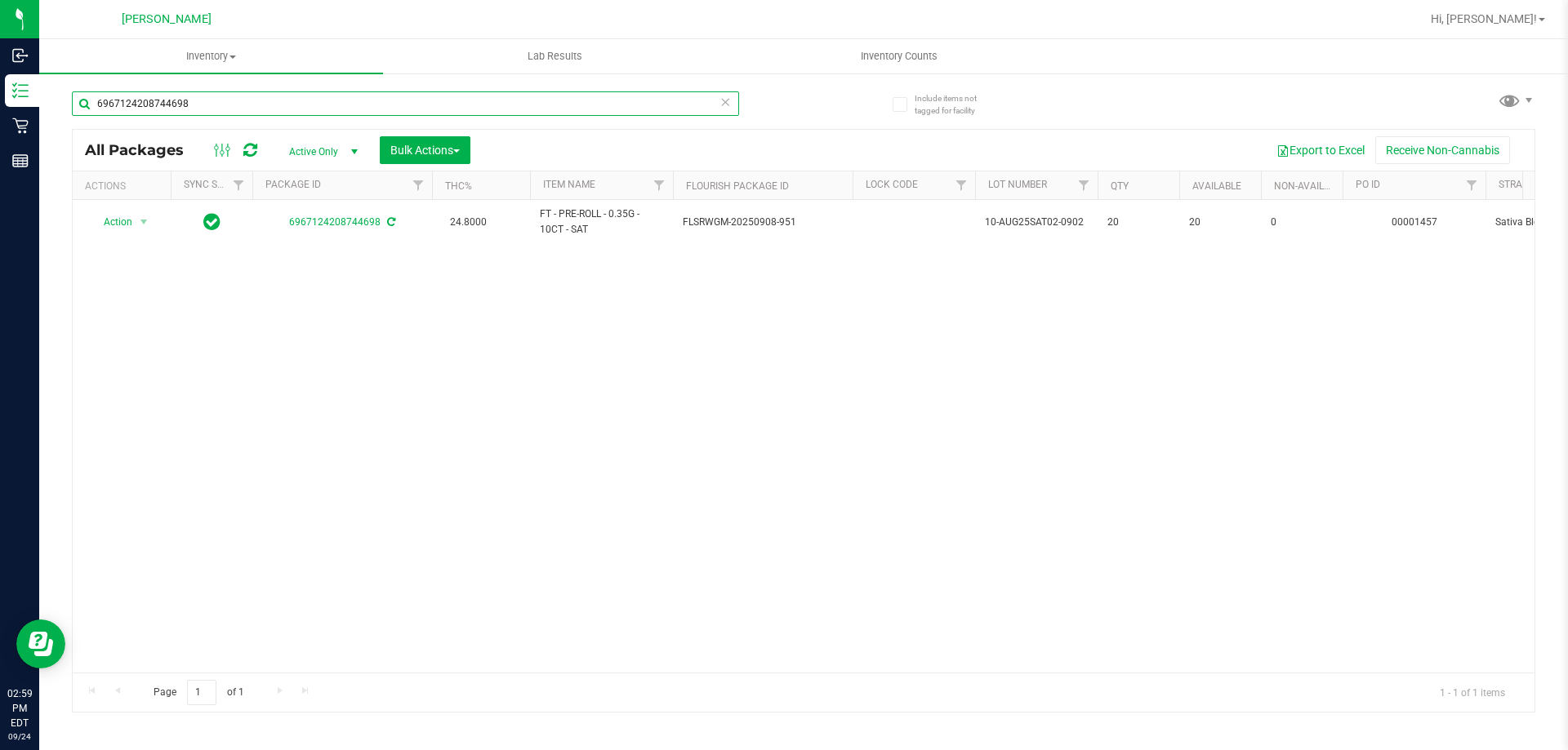
click at [306, 108] on input "6967124208744698" at bounding box center [406, 103] width 667 height 24
type input "6"
type input "4587947398498931"
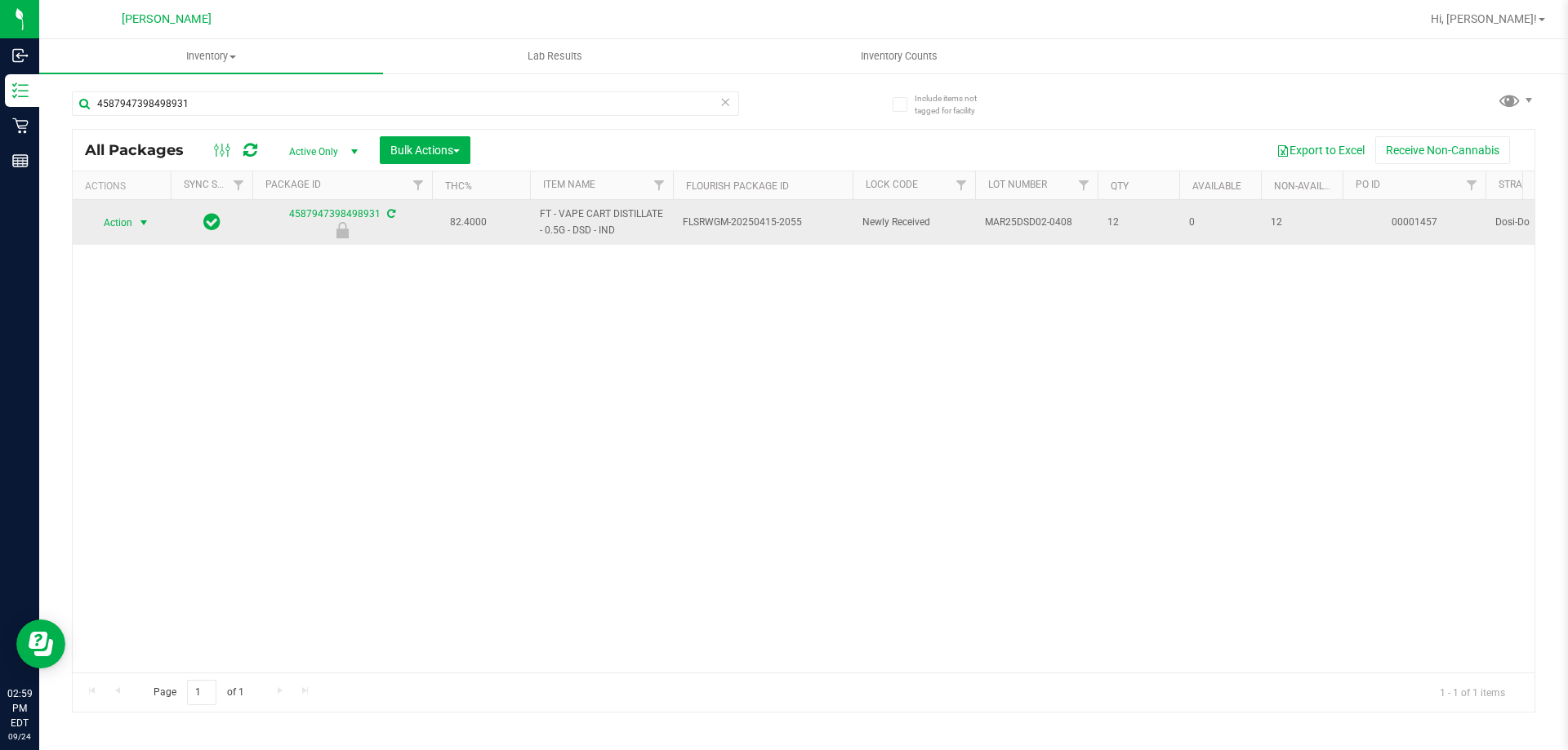
click at [115, 224] on span "Action" at bounding box center [110, 222] width 44 height 23
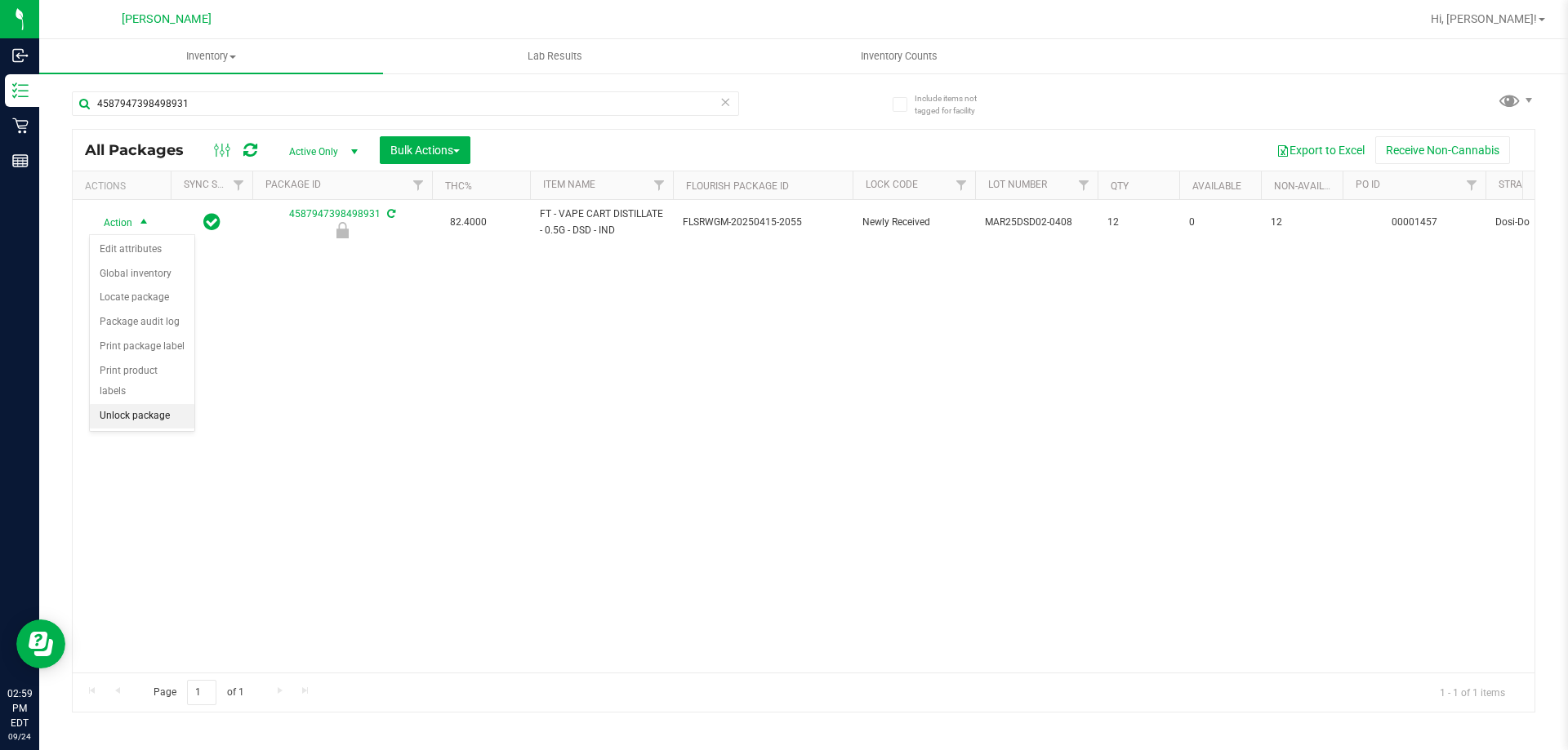
click at [163, 404] on li "Unlock package" at bounding box center [142, 416] width 105 height 24
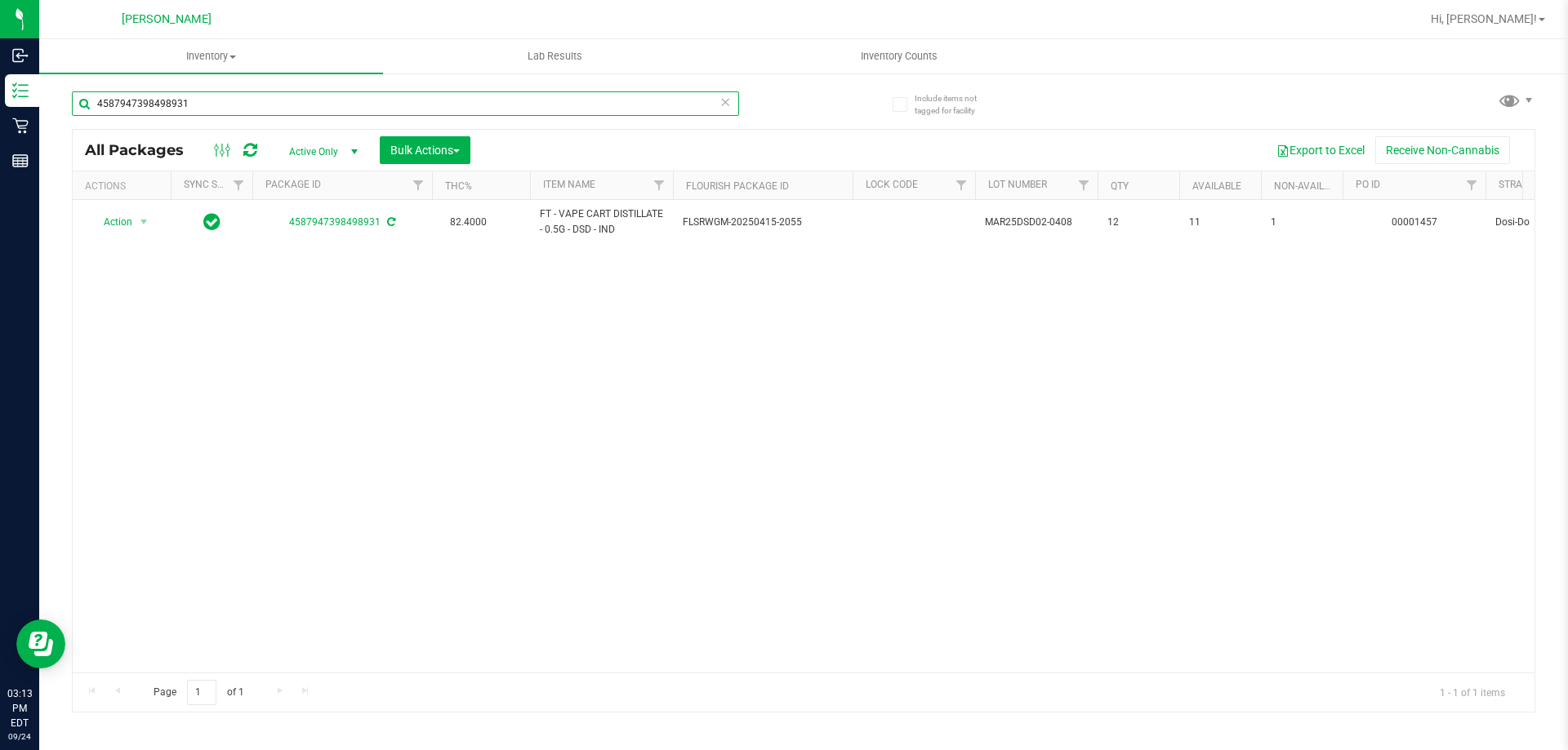
drag, startPoint x: 232, startPoint y: 106, endPoint x: 97, endPoint y: 118, distance: 135.5
click at [97, 118] on div "4587947398498931" at bounding box center [406, 110] width 667 height 38
type input "top gear"
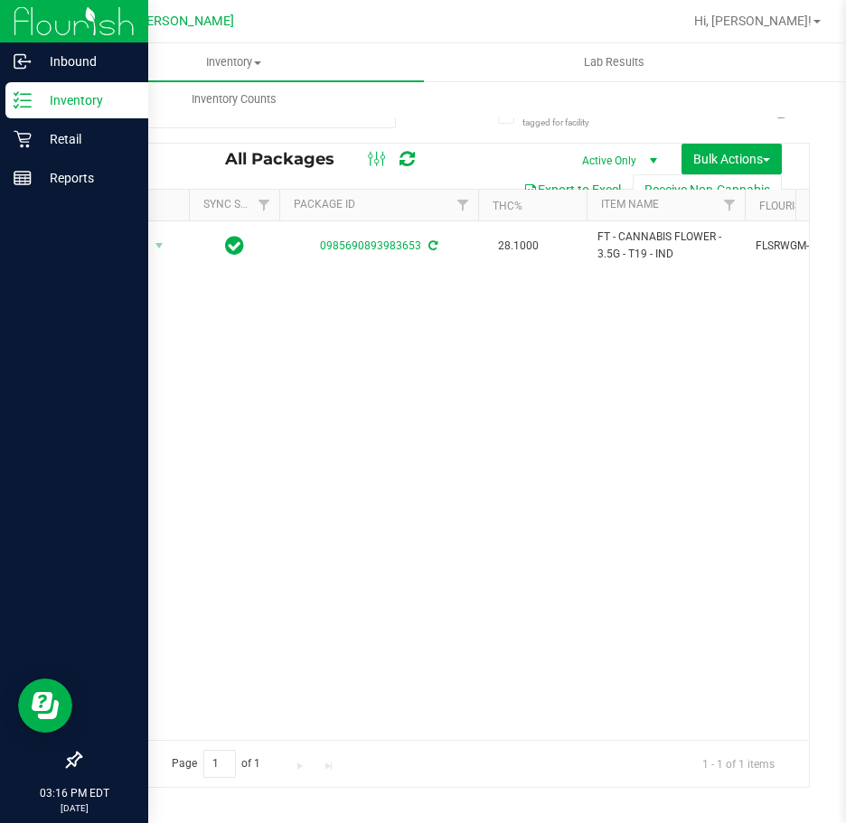
click at [70, 105] on p "Inventory" at bounding box center [86, 100] width 108 height 22
click at [54, 138] on p "Retail" at bounding box center [86, 139] width 108 height 22
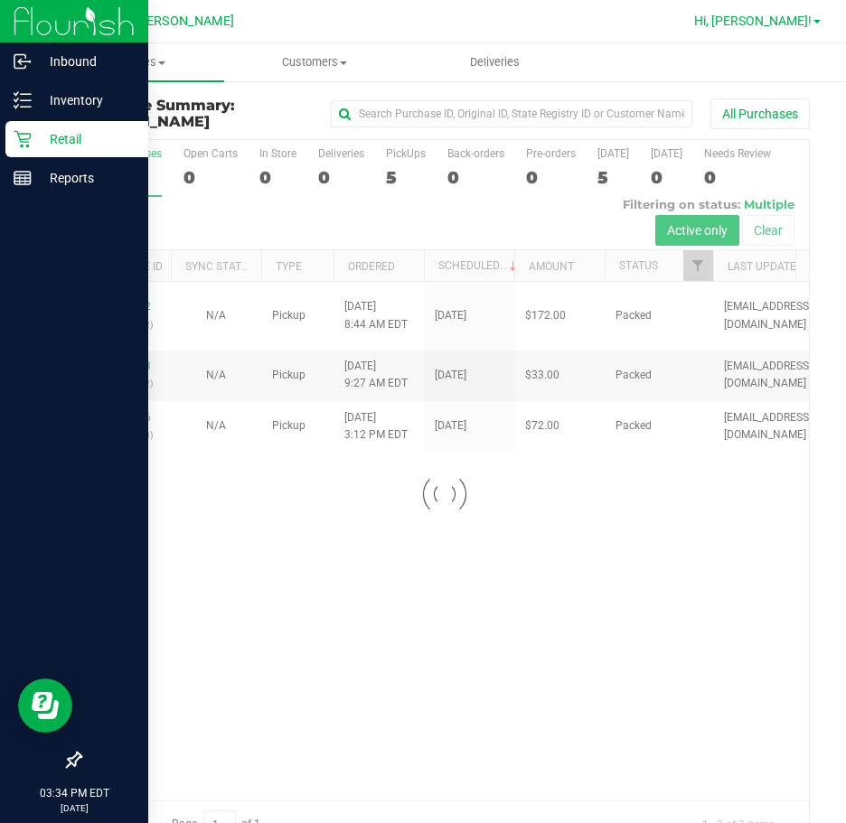
click at [796, 18] on span "Hi, [PERSON_NAME]!" at bounding box center [752, 21] width 117 height 14
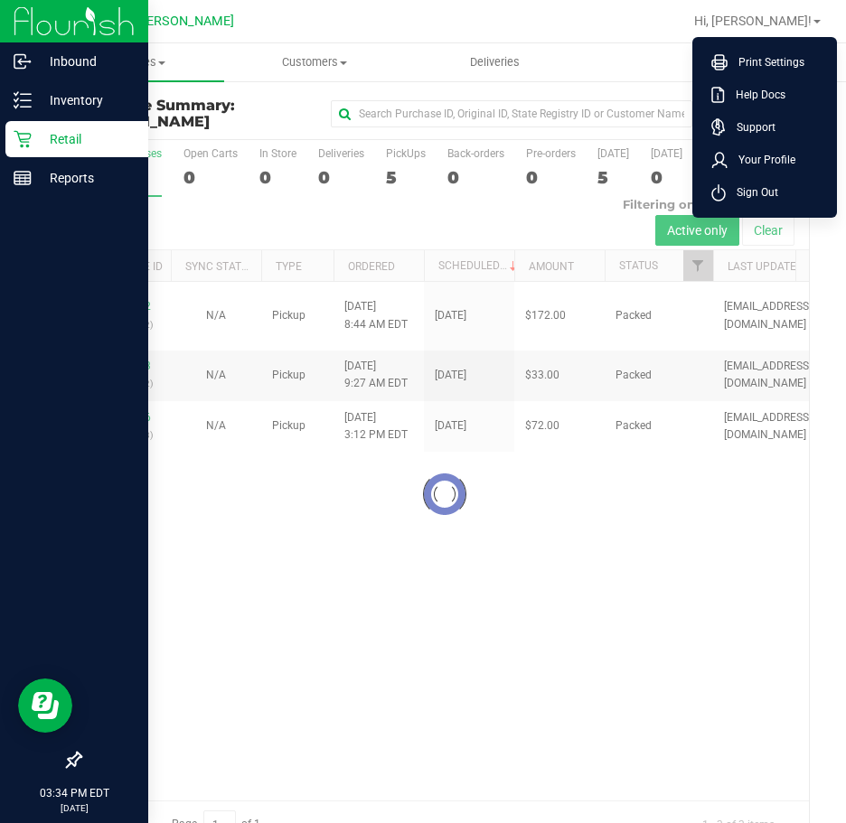
click at [766, 209] on ul "Print Settings Help Docs Support Your Profile Sign Out" at bounding box center [764, 127] width 145 height 181
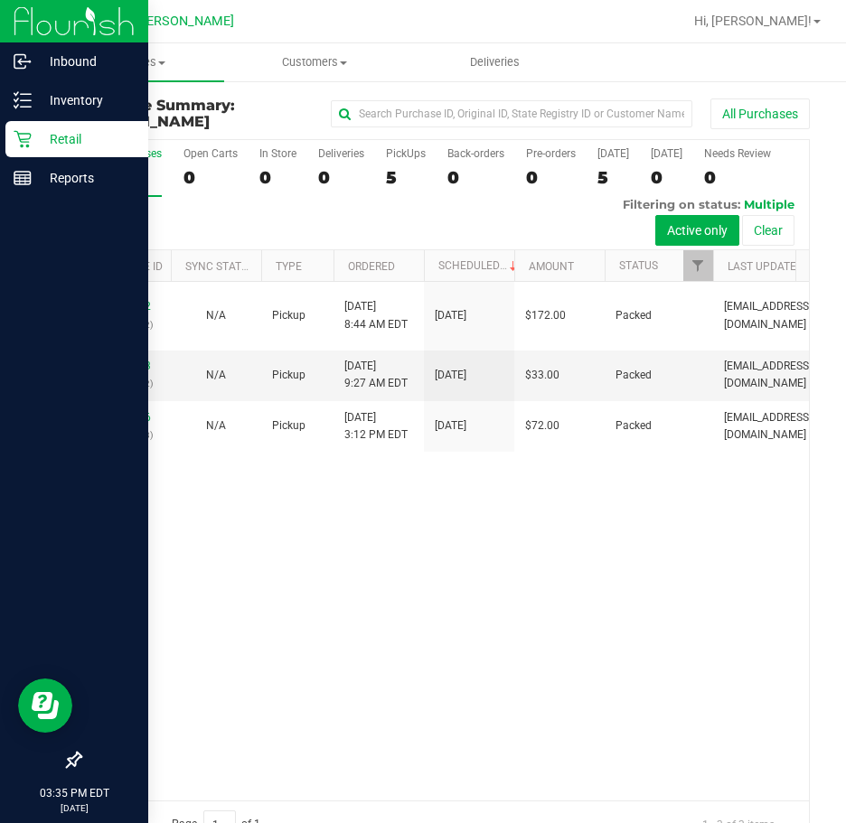
click at [803, 31] on div "Hi, [PERSON_NAME]! Print Settings Help Docs Support Your Profile Sign Out" at bounding box center [757, 21] width 141 height 32
click at [803, 26] on span "Hi, [PERSON_NAME]!" at bounding box center [752, 21] width 117 height 14
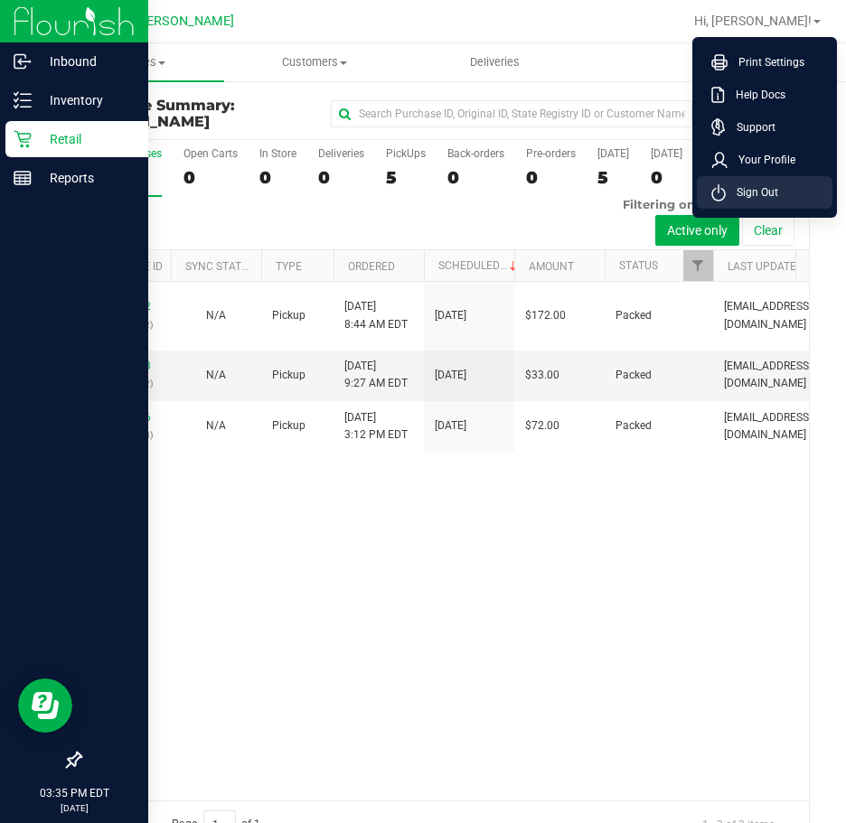
click at [781, 196] on li "Sign Out" at bounding box center [765, 192] width 136 height 33
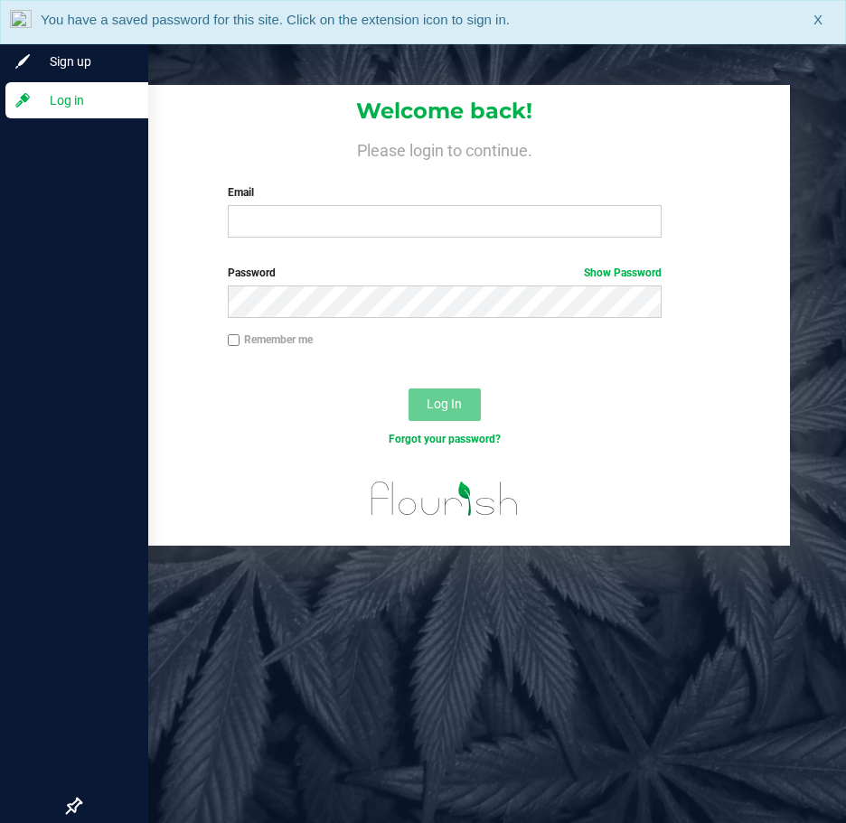
click at [823, 12] on div "You have a saved password for this site. Click on the extension icon to sign in…" at bounding box center [423, 22] width 846 height 44
